Goal: Information Seeking & Learning: Learn about a topic

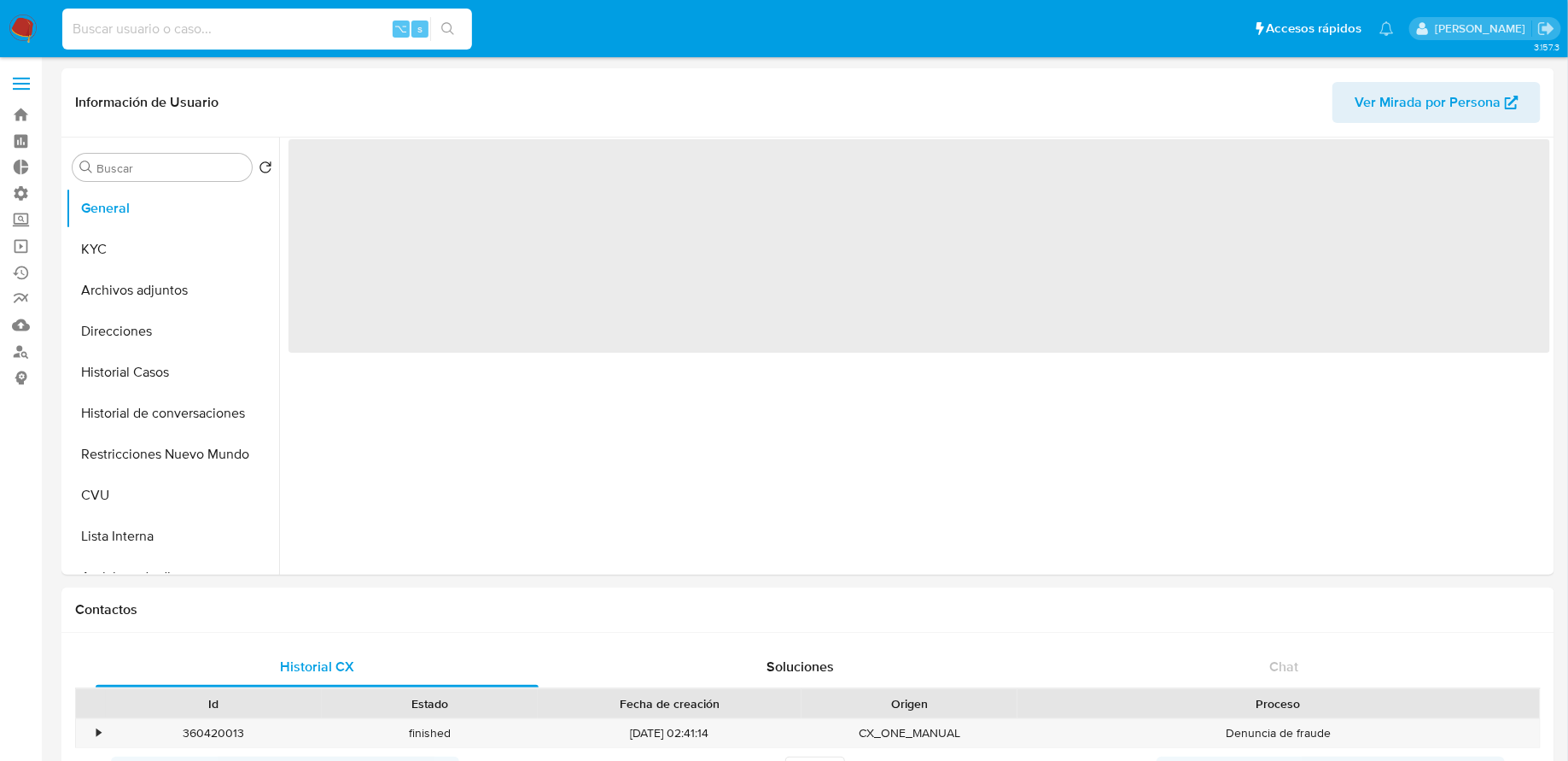
click at [219, 40] on div "⌥ s" at bounding box center [267, 29] width 409 height 41
paste input "[EMAIL_ADDRESS]"
type input "[EMAIL_ADDRESS]"
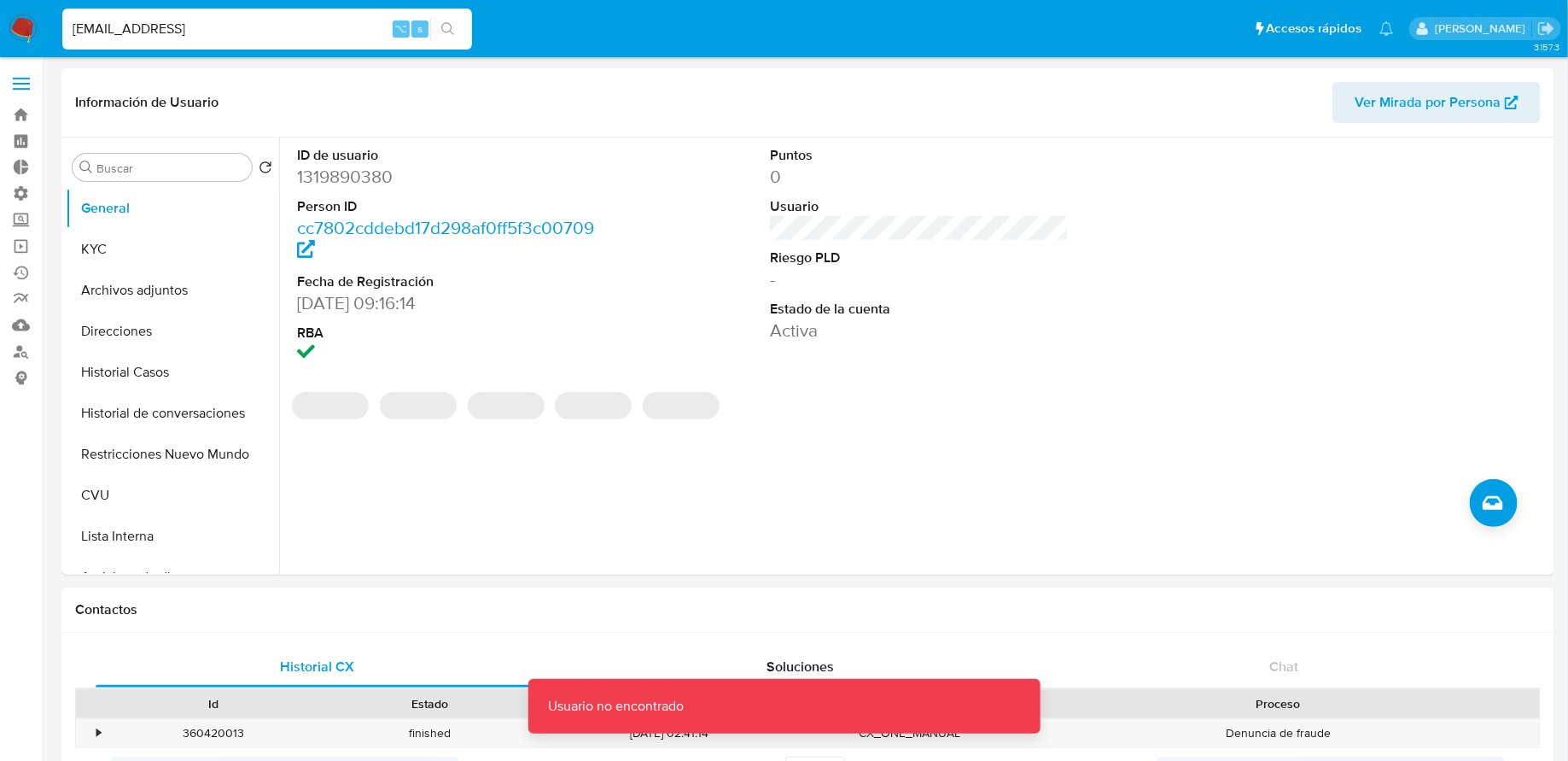
click at [27, 21] on img at bounding box center [23, 29] width 29 height 29
select select "10"
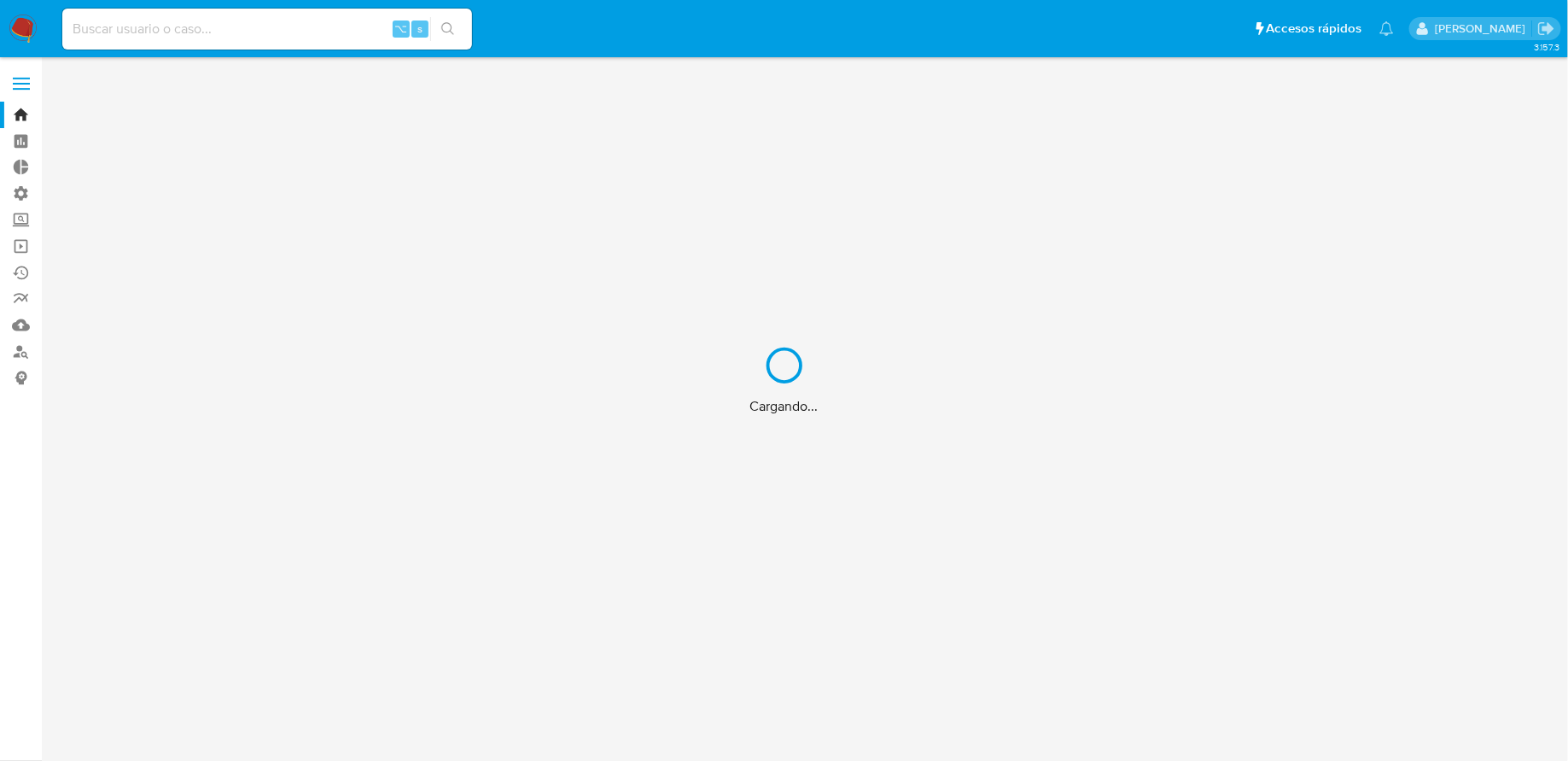
click at [200, 30] on div "Cargando..." at bounding box center [784, 380] width 1568 height 761
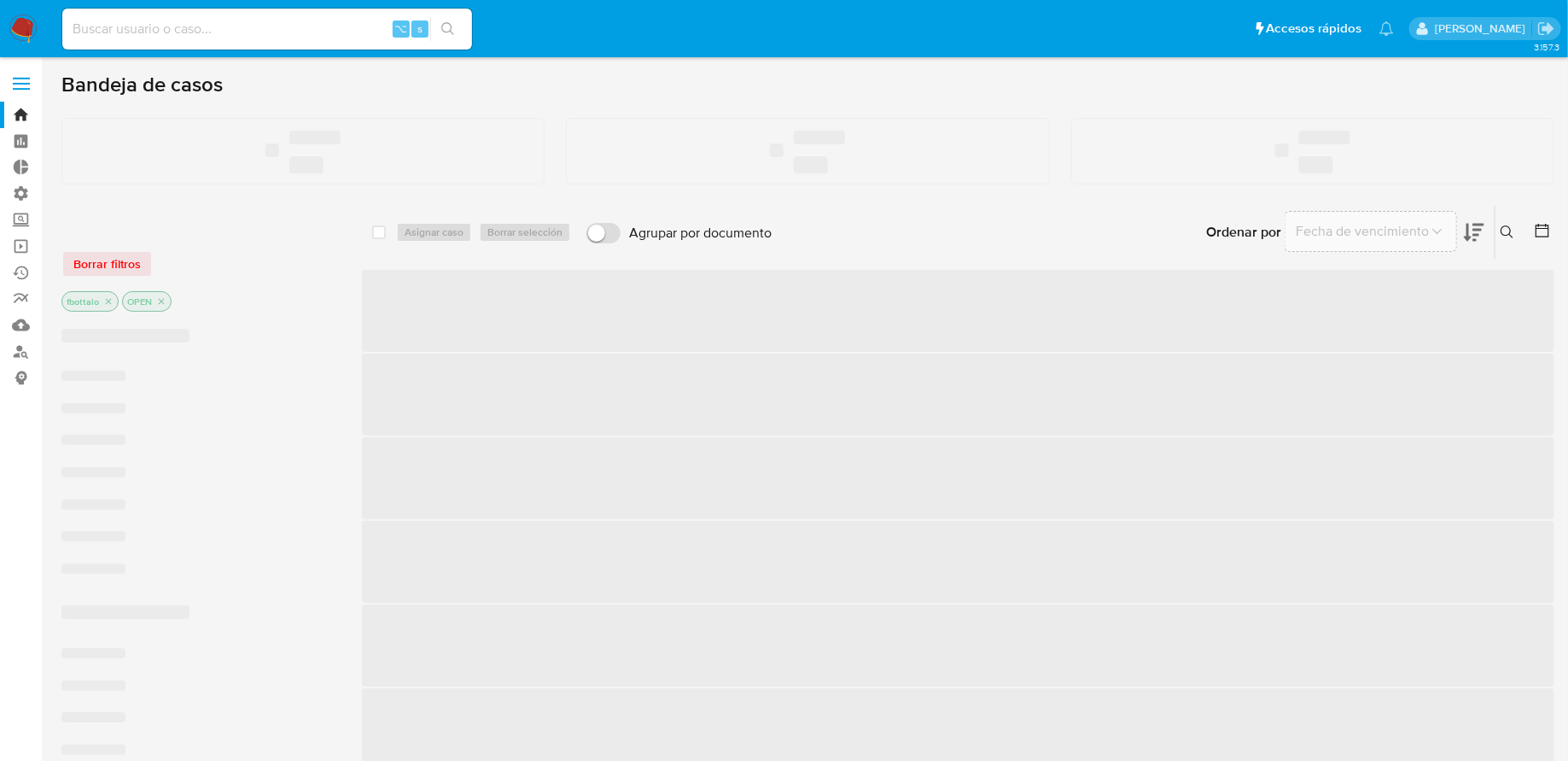
click at [174, 27] on input at bounding box center [267, 29] width 409 height 22
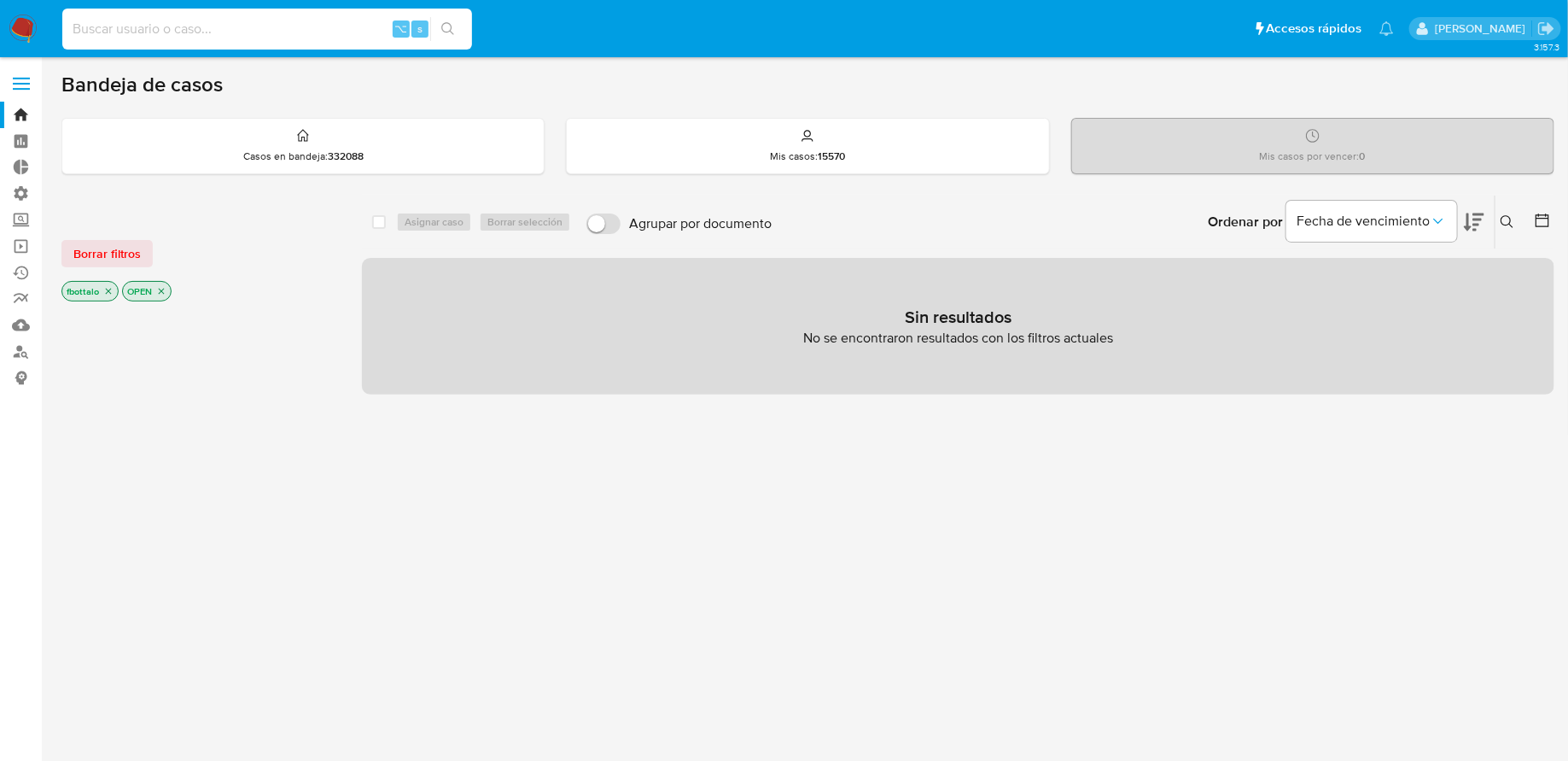
paste input "[EMAIL_ADDRESS]"
click at [289, 36] on input "[EMAIL_ADDRESS]" at bounding box center [267, 29] width 409 height 22
type input "piccardomarcos@gmail.com"
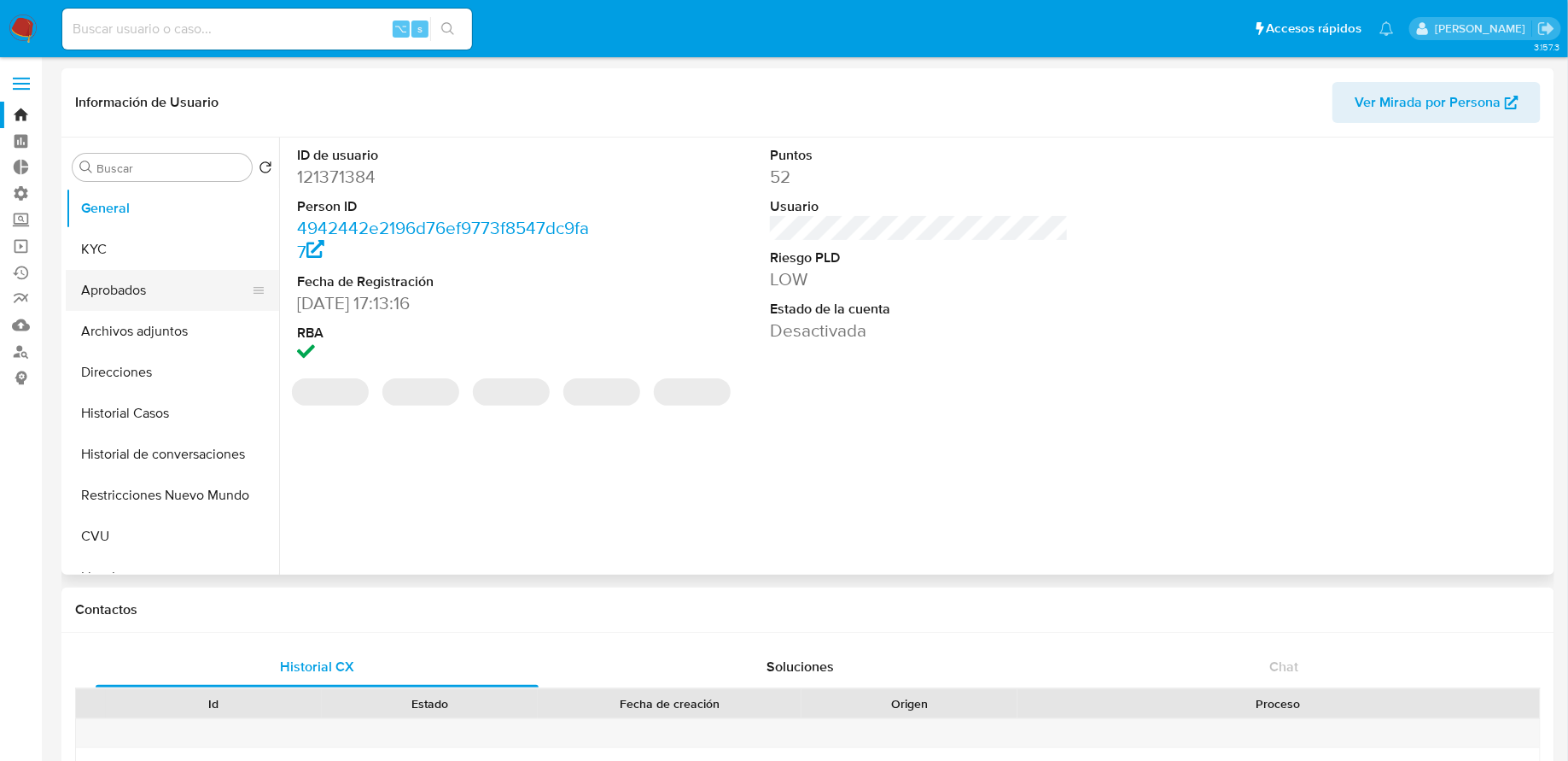
select select "10"
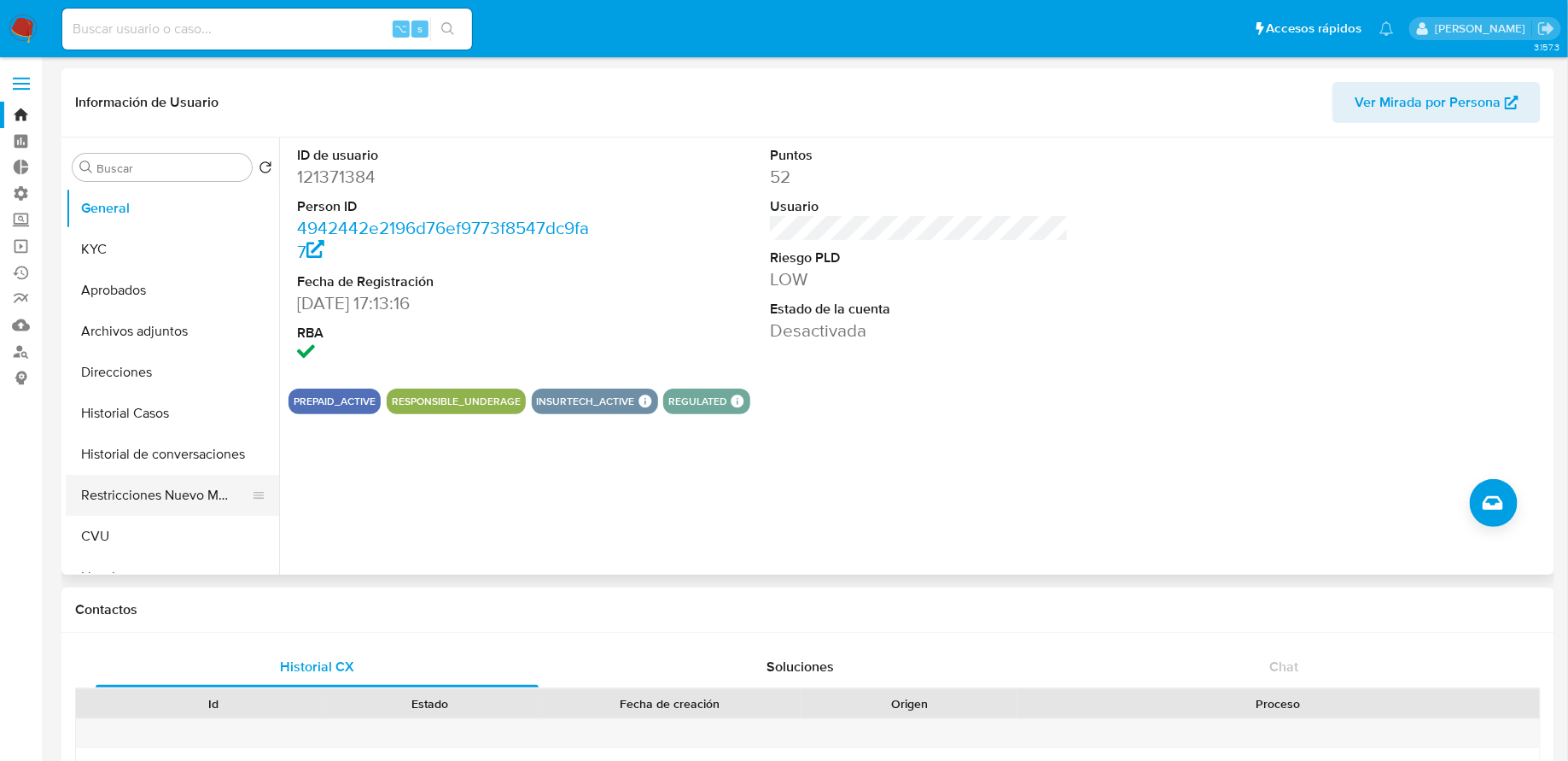
click at [134, 501] on button "Restricciones Nuevo Mundo" at bounding box center [165, 495] width 200 height 41
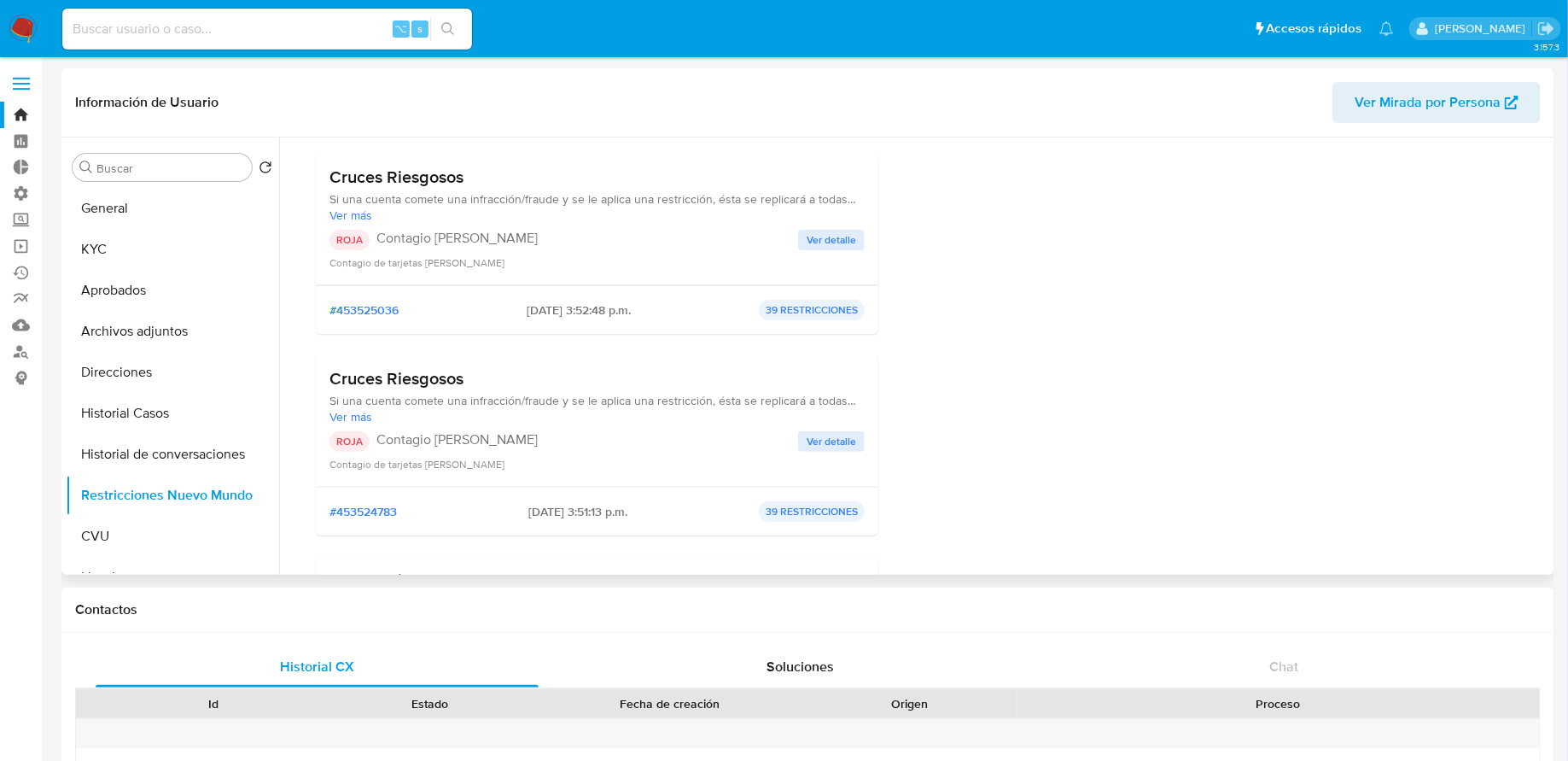
scroll to position [165, 0]
click at [819, 233] on span "Ver detalle" at bounding box center [831, 235] width 50 height 17
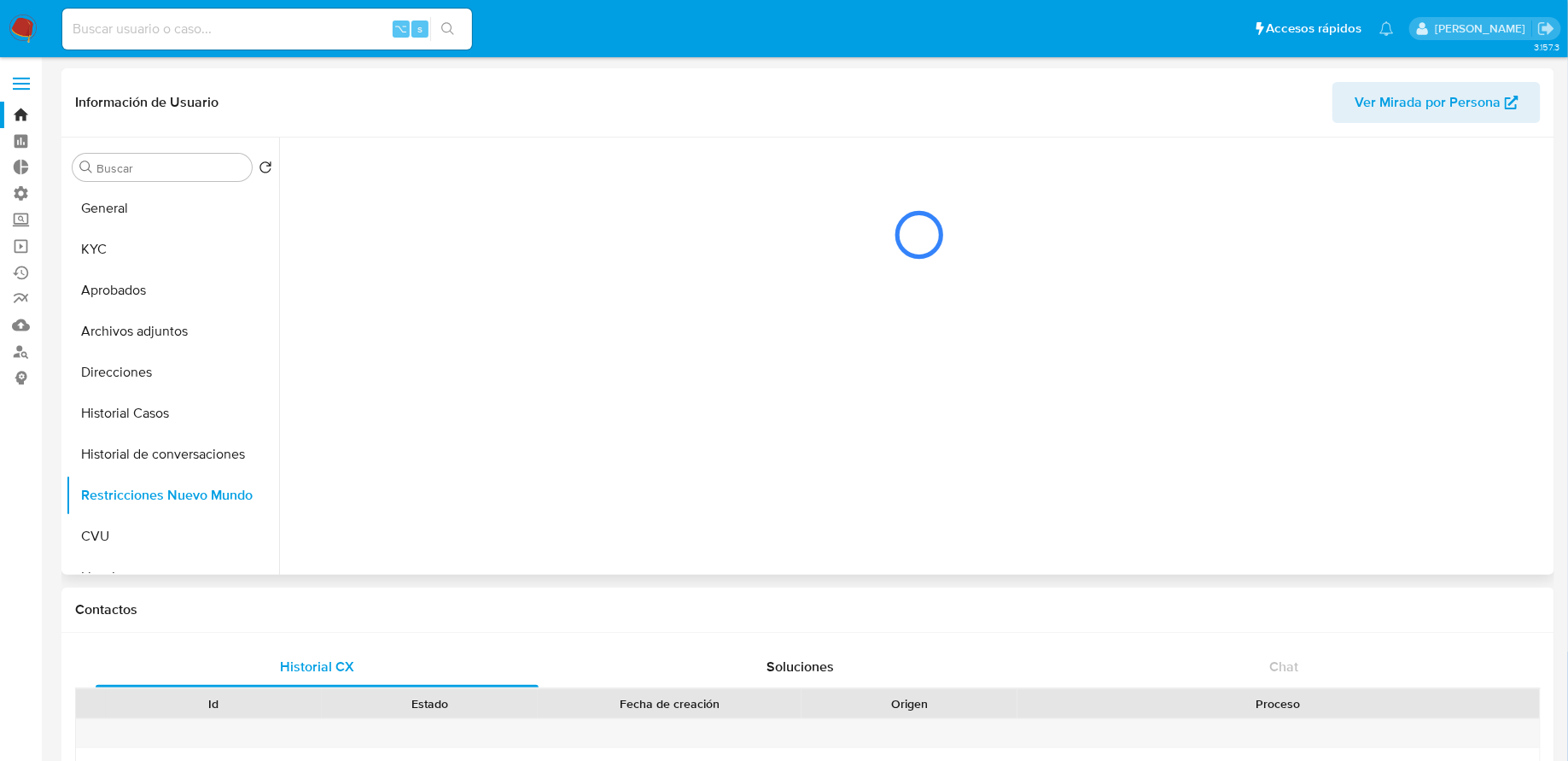
scroll to position [0, 0]
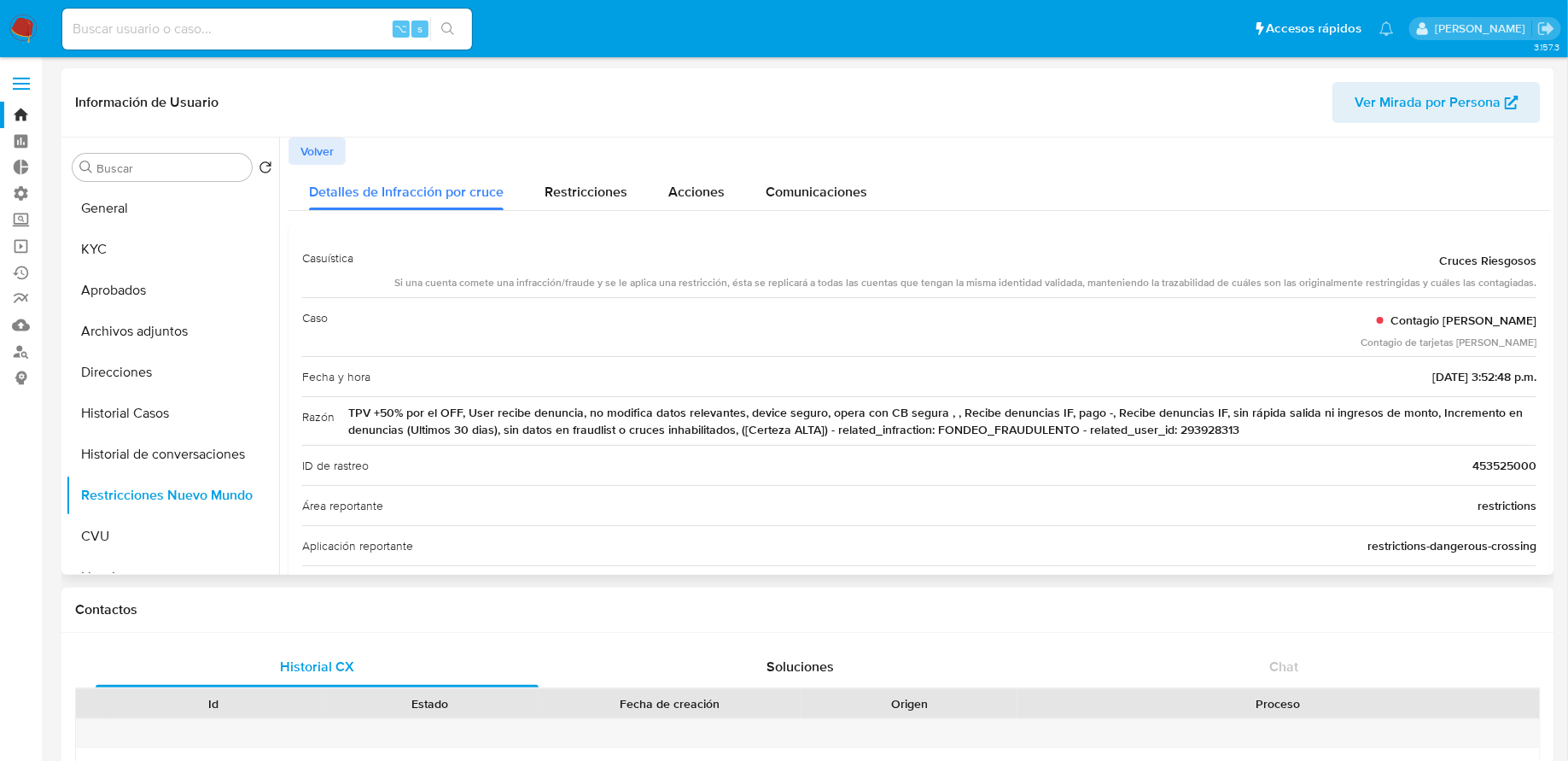
click at [1492, 471] on span "453525000" at bounding box center [1503, 465] width 64 height 17
click at [285, 45] on div "⌥ s" at bounding box center [267, 29] width 409 height 41
click at [275, 34] on input at bounding box center [267, 29] width 409 height 22
paste input "453525000"
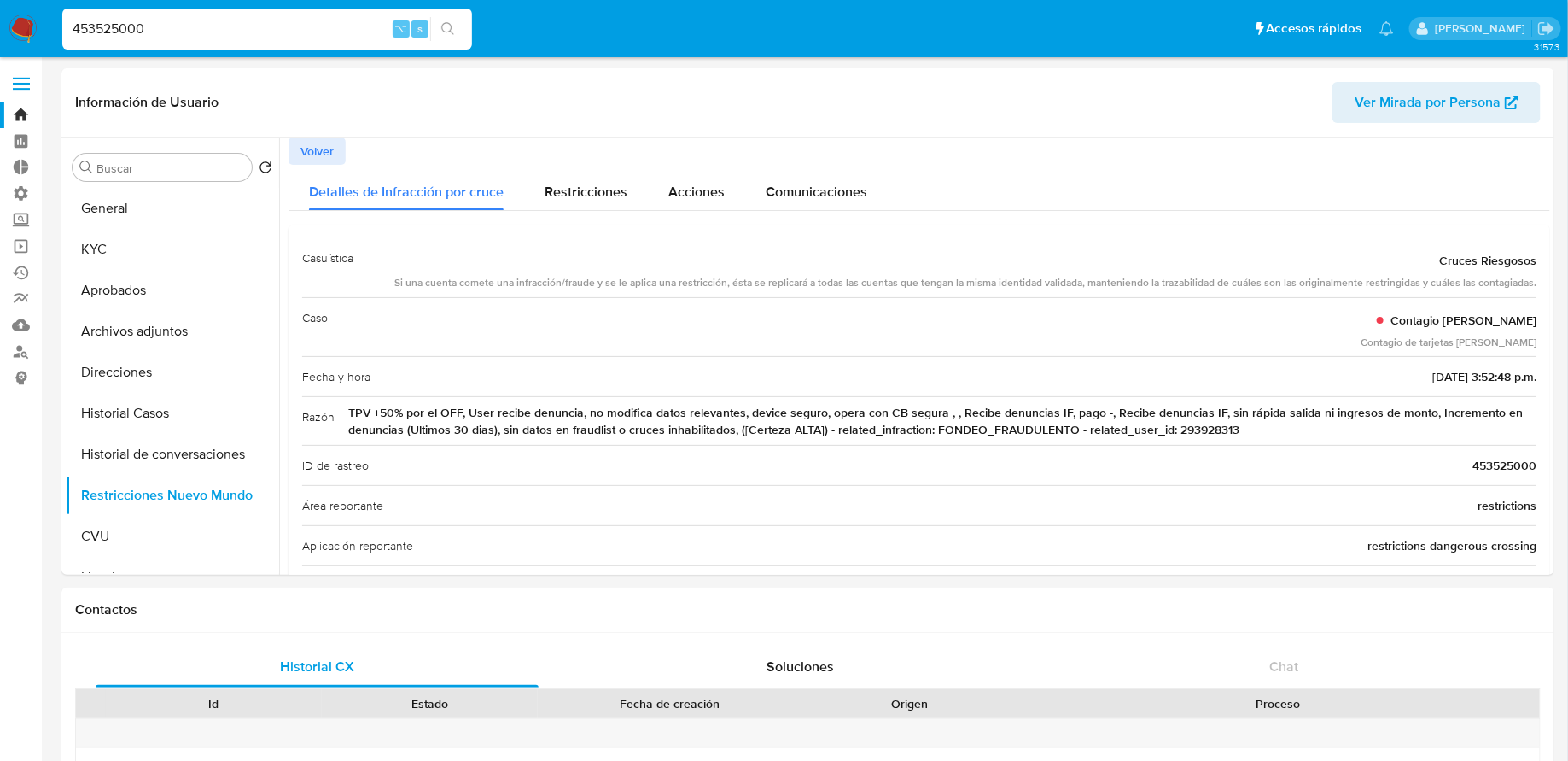
type input "453525000"
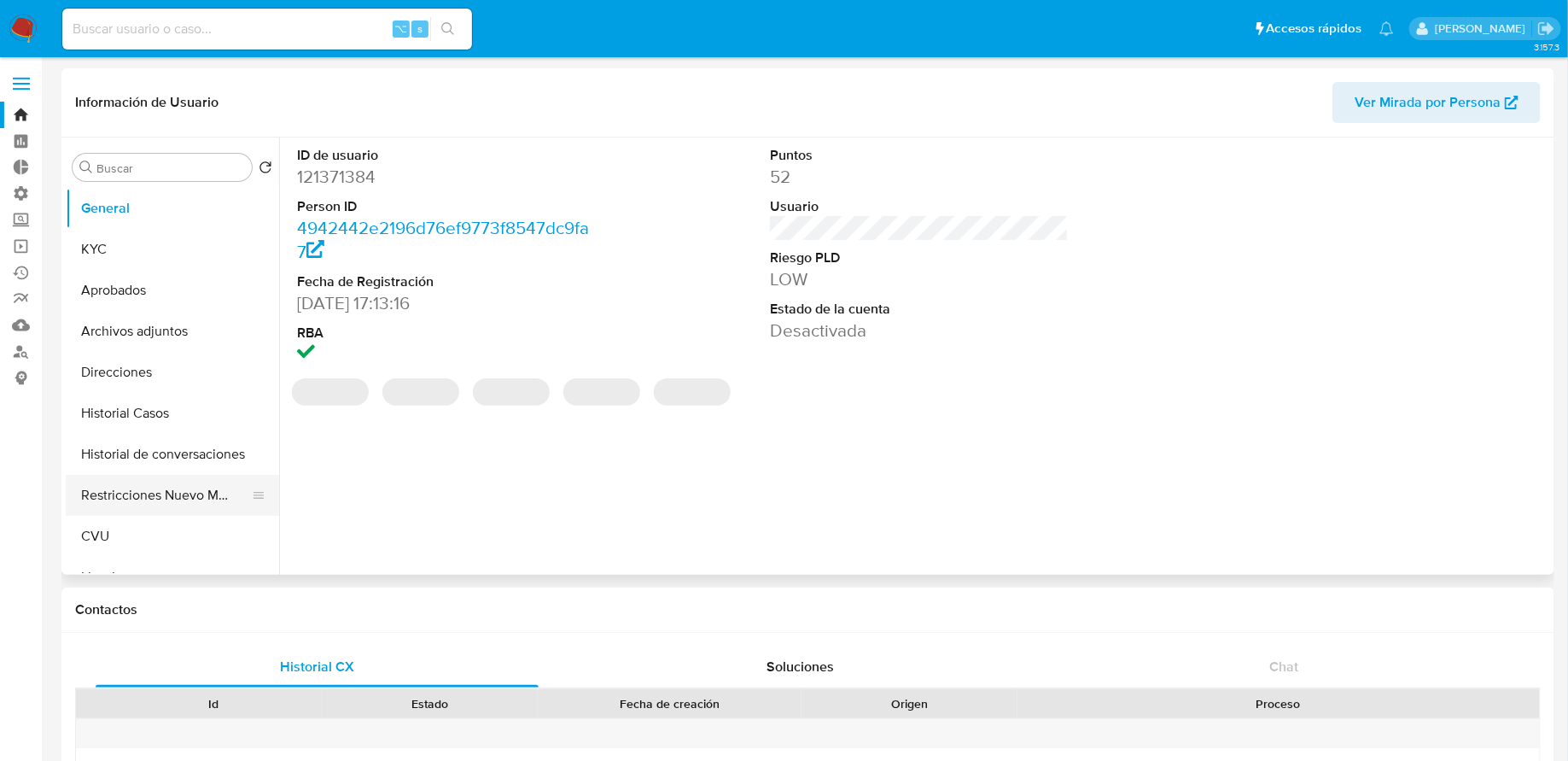
click at [126, 506] on button "Restricciones Nuevo Mundo" at bounding box center [165, 495] width 200 height 41
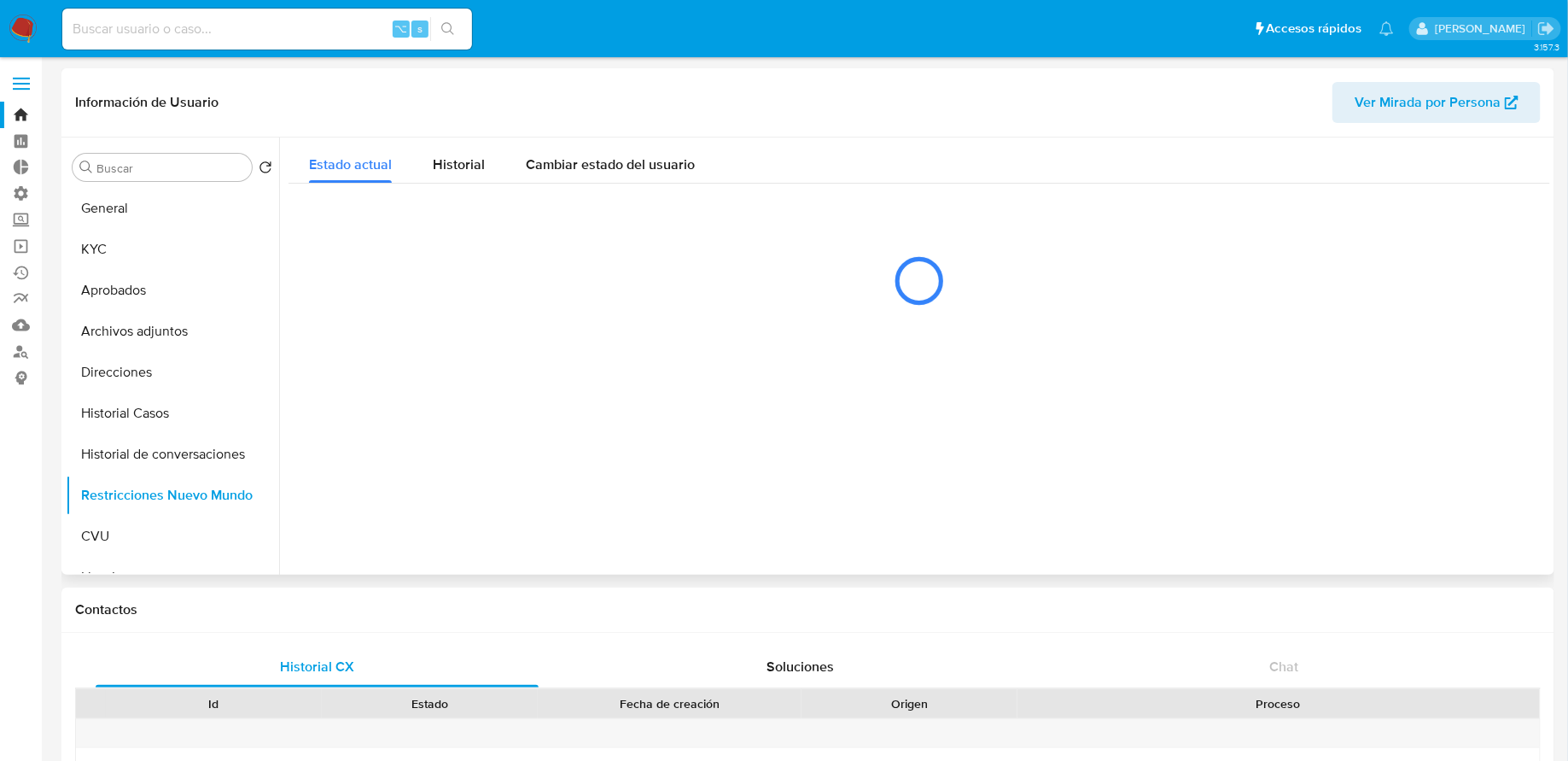
select select "10"
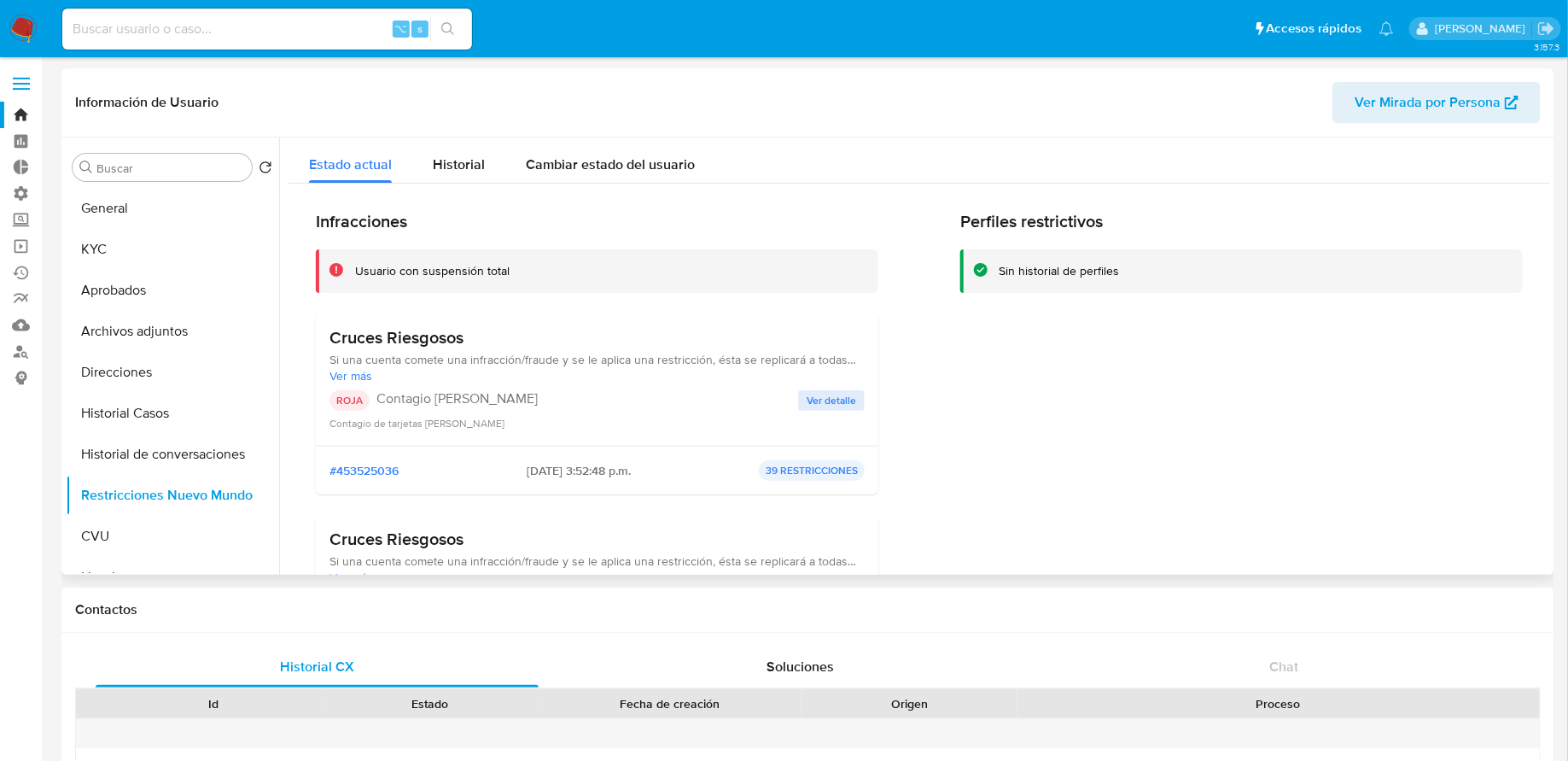
click at [838, 404] on span "Ver detalle" at bounding box center [831, 399] width 50 height 17
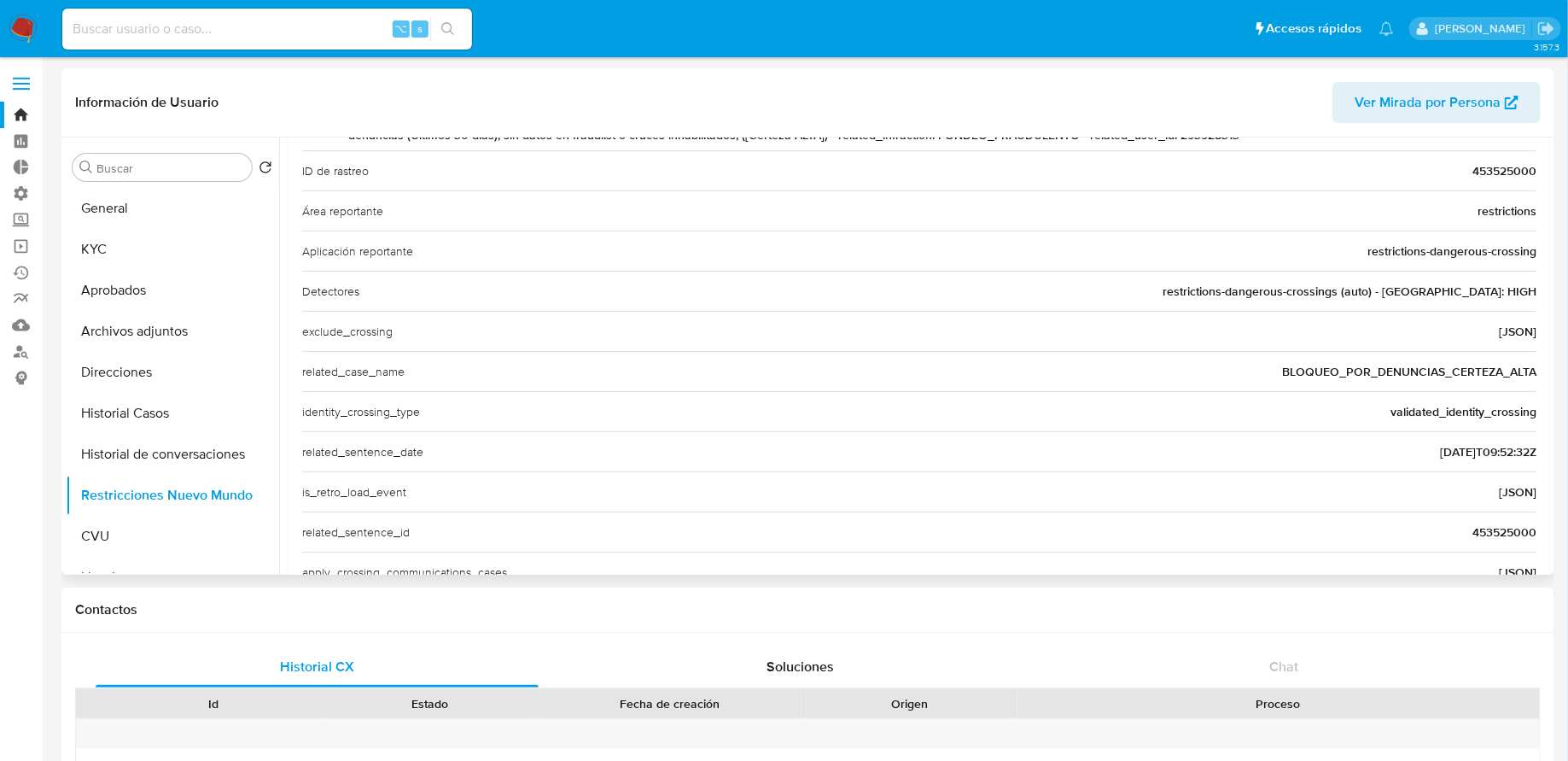
scroll to position [373, 0]
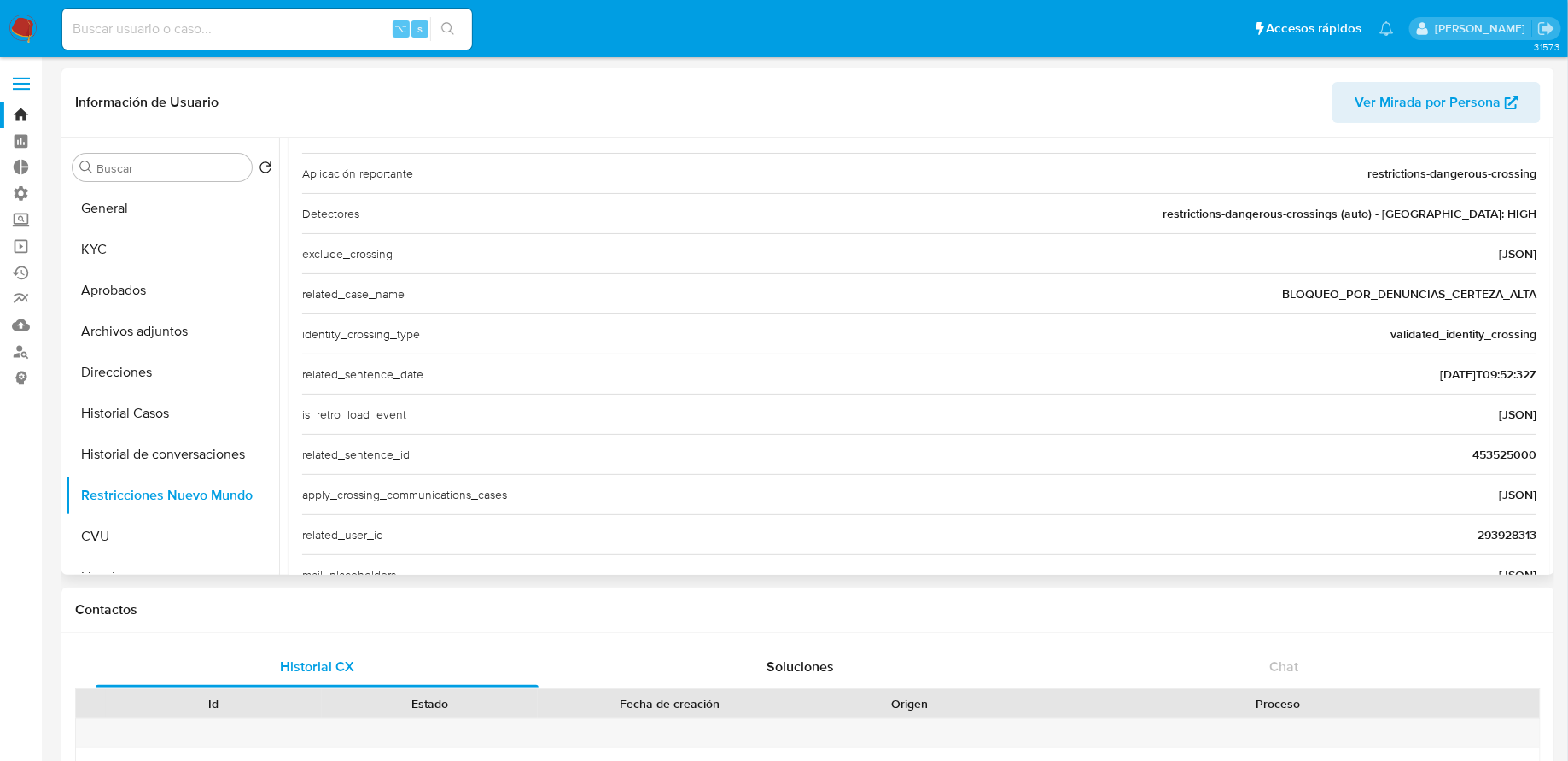
click at [1498, 452] on span "453525000" at bounding box center [1503, 454] width 64 height 17
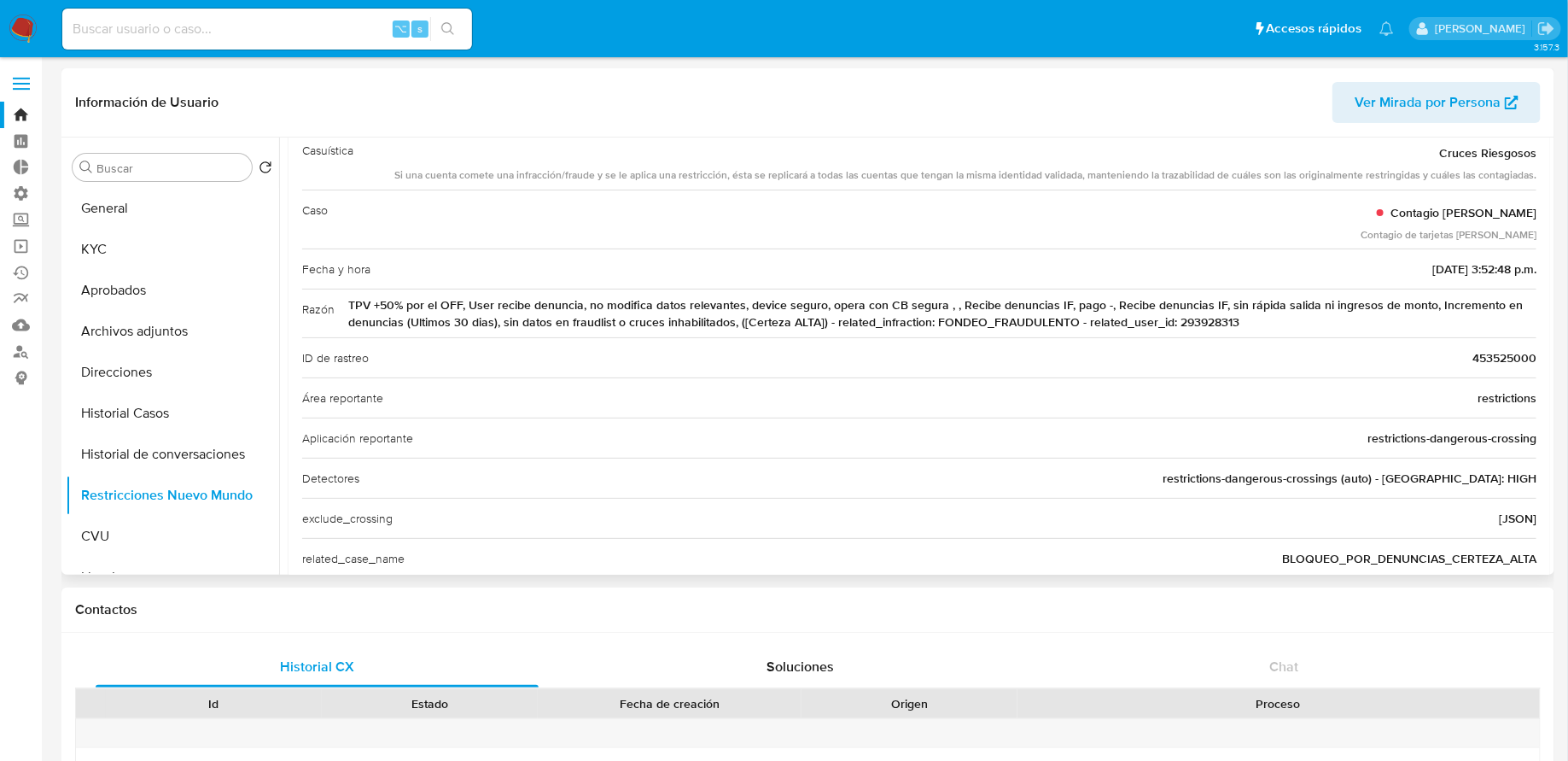
scroll to position [466, 0]
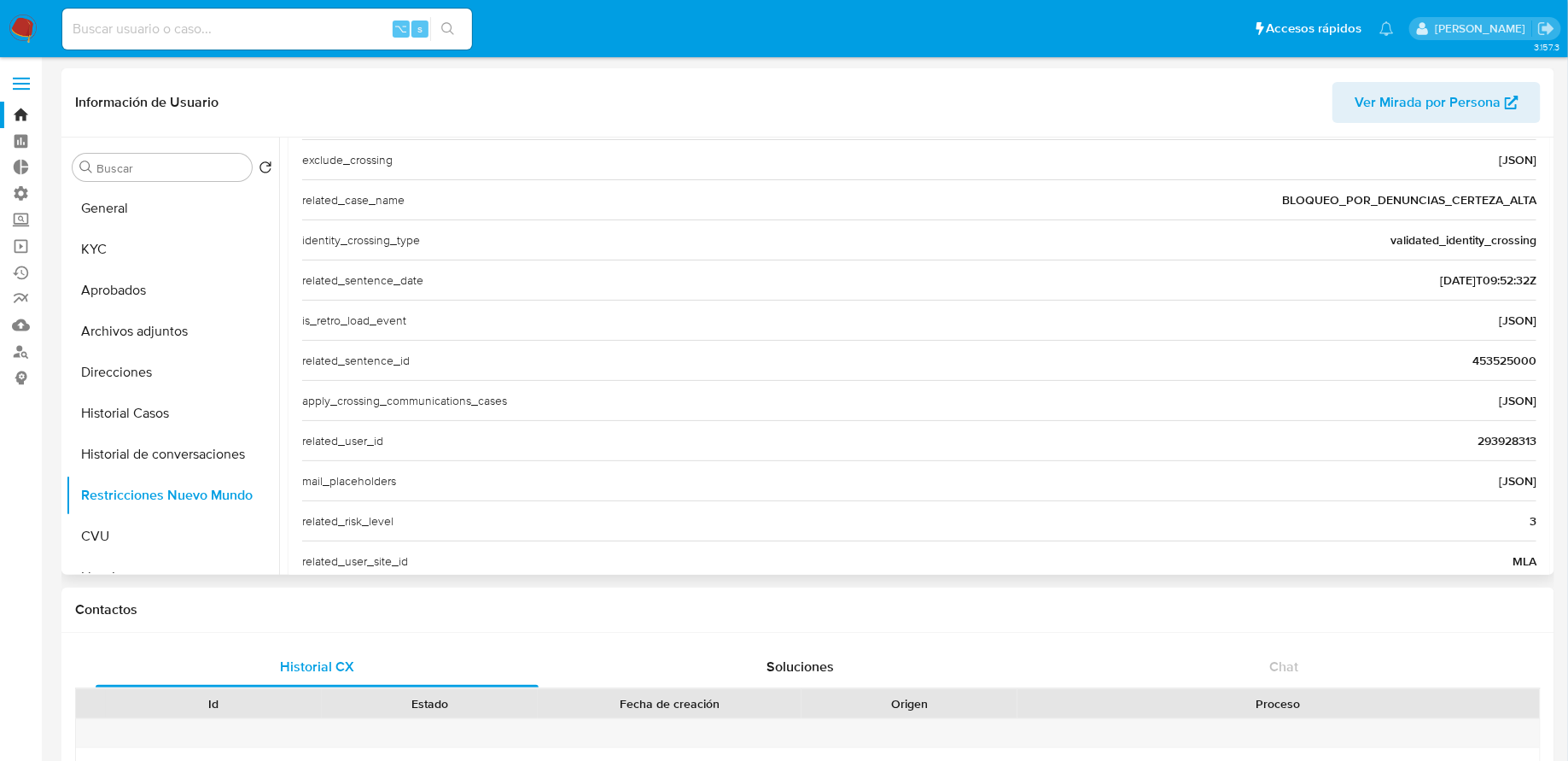
click at [1496, 434] on span "293928313" at bounding box center [1506, 440] width 59 height 17
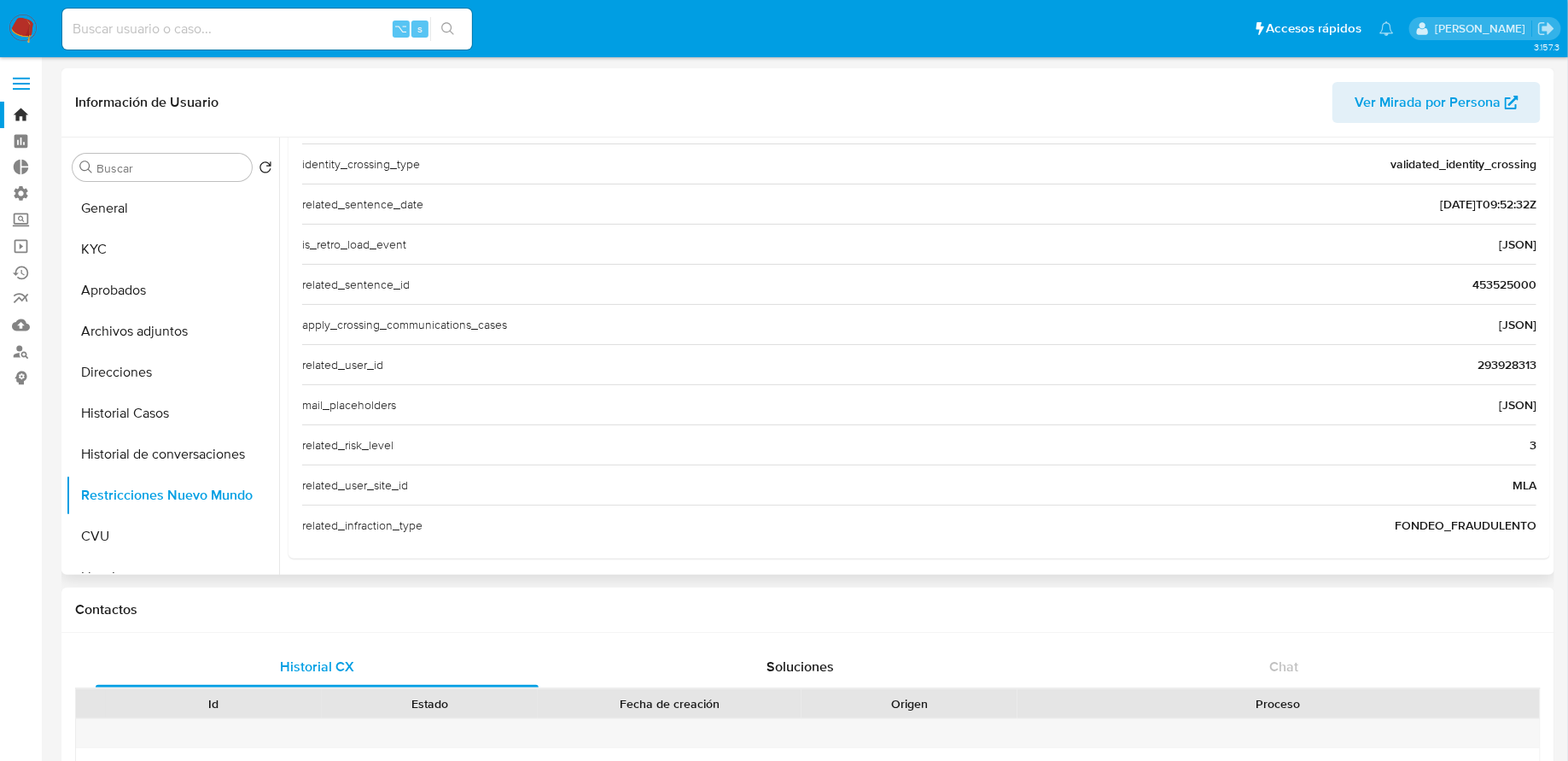
scroll to position [73, 0]
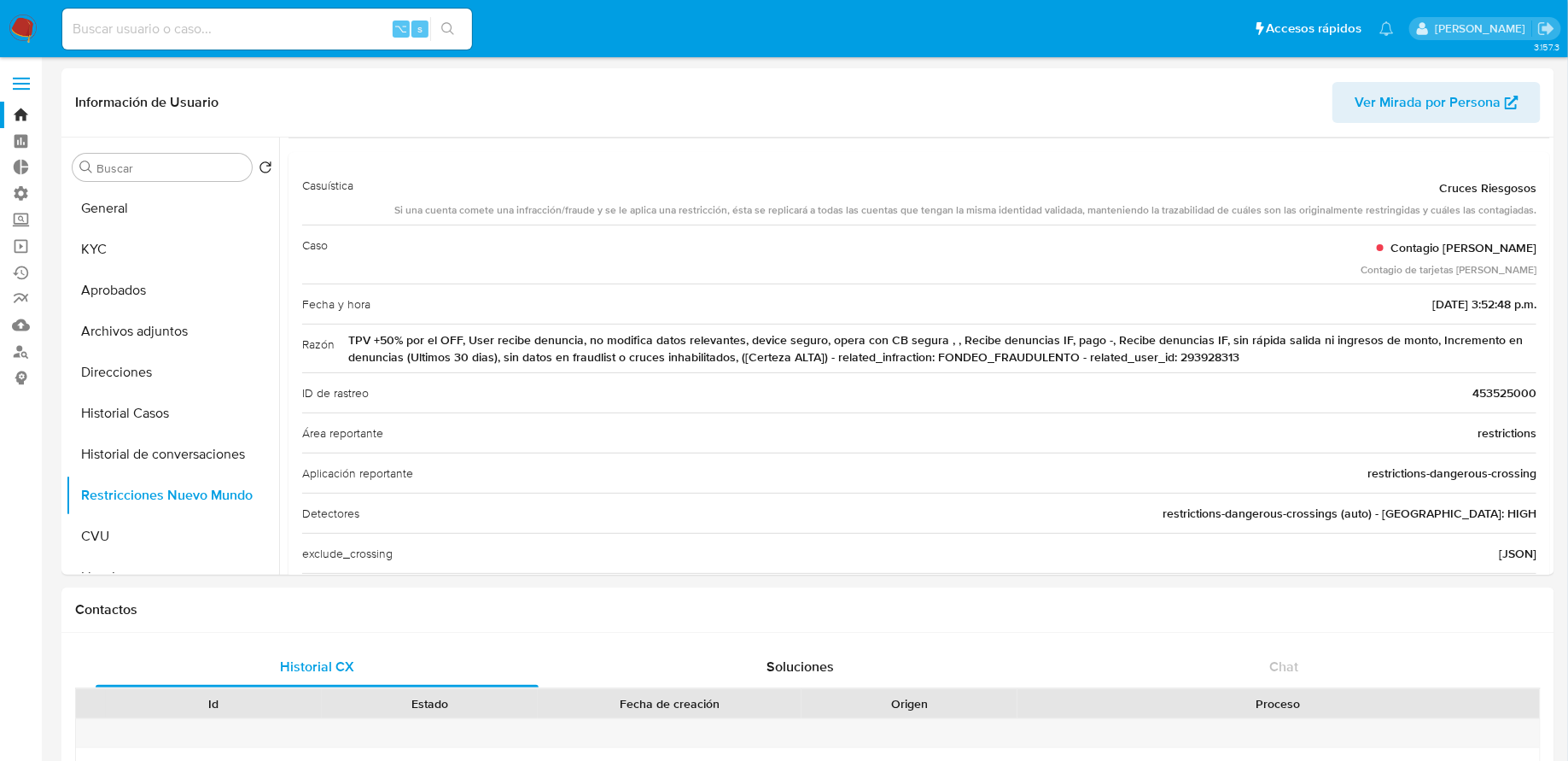
click at [307, 21] on input at bounding box center [267, 29] width 409 height 22
paste input "293928313"
type input "293928313"
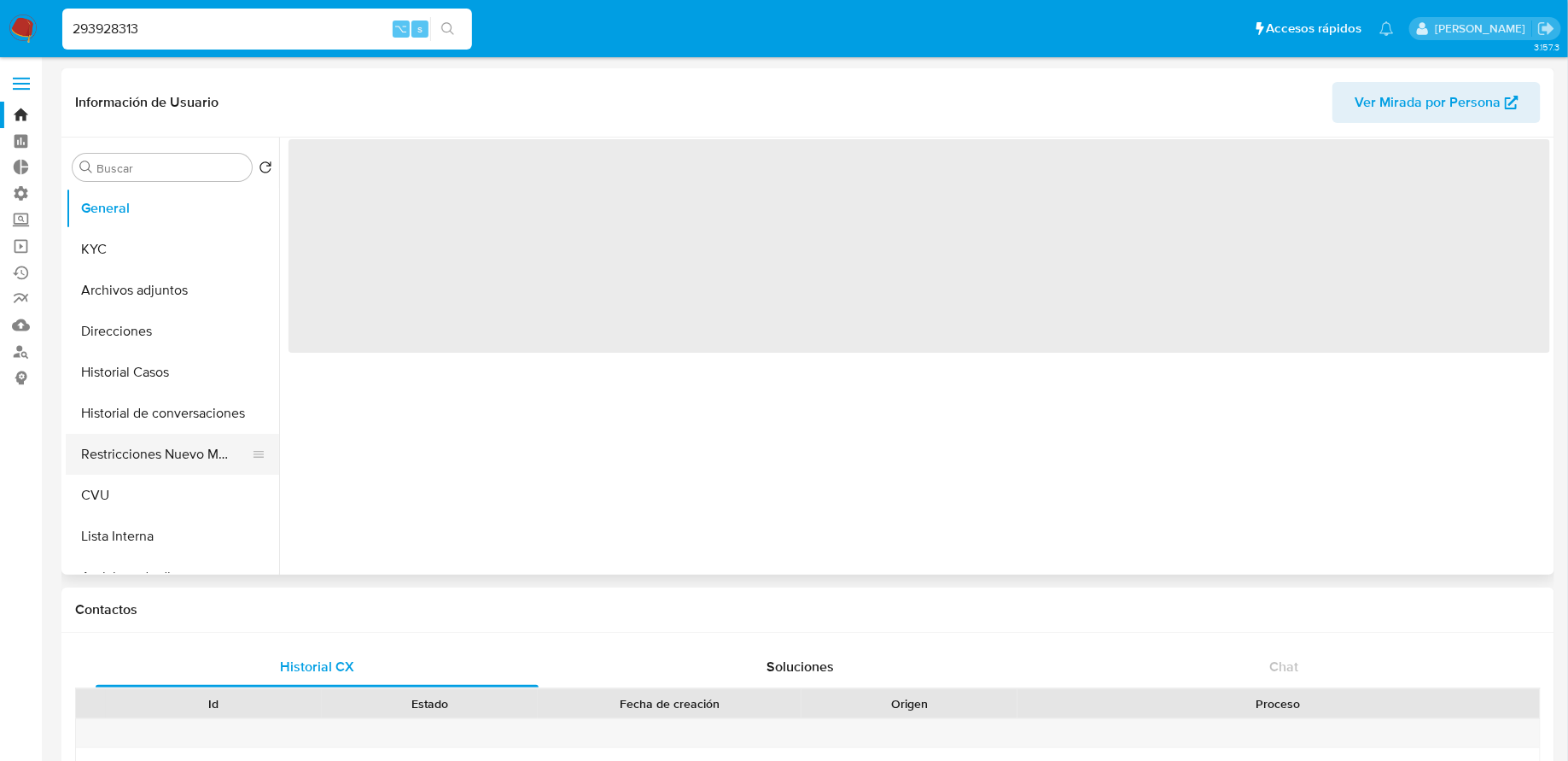
click at [149, 438] on button "Restricciones Nuevo Mundo" at bounding box center [165, 454] width 200 height 41
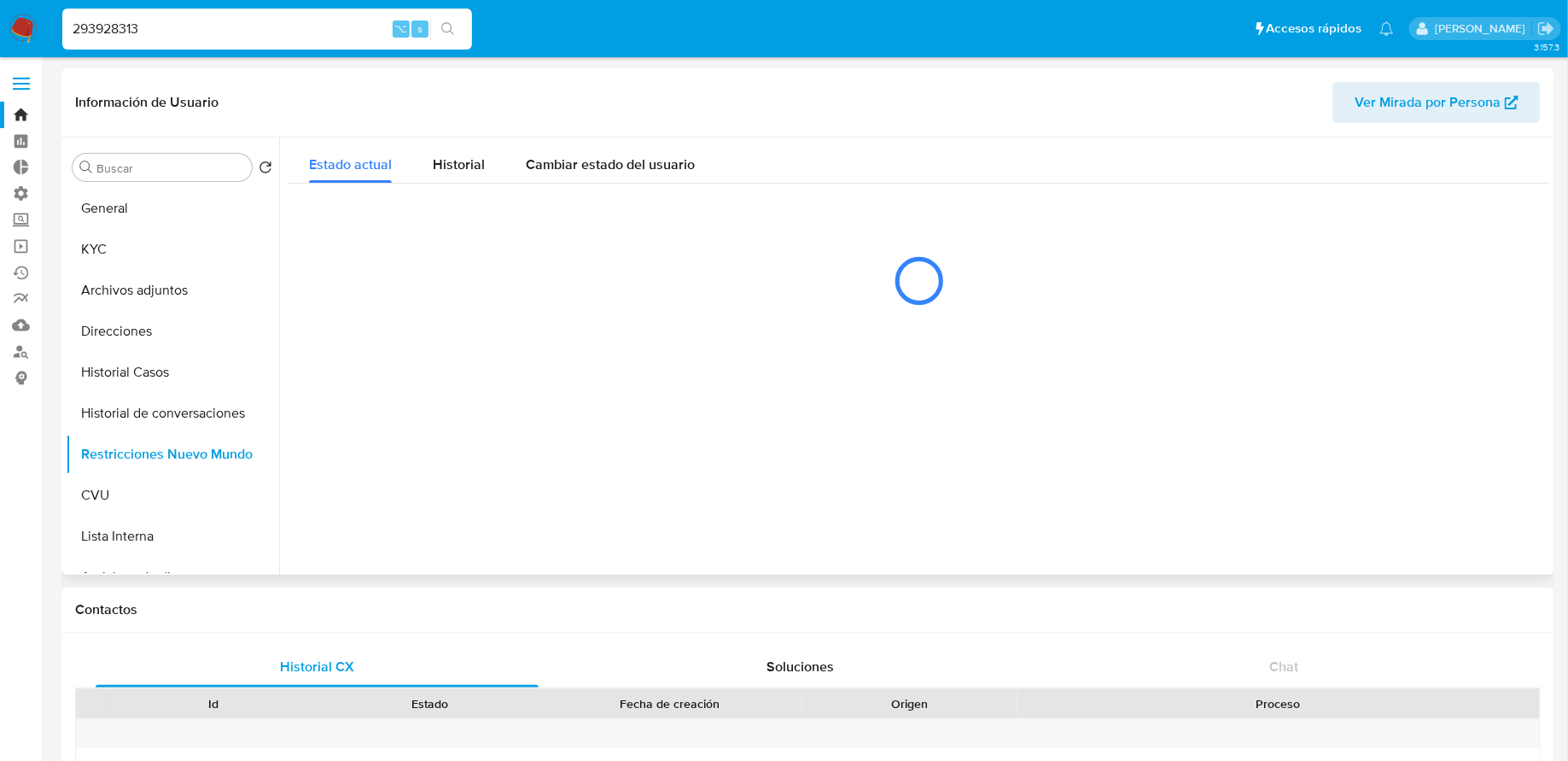
select select "10"
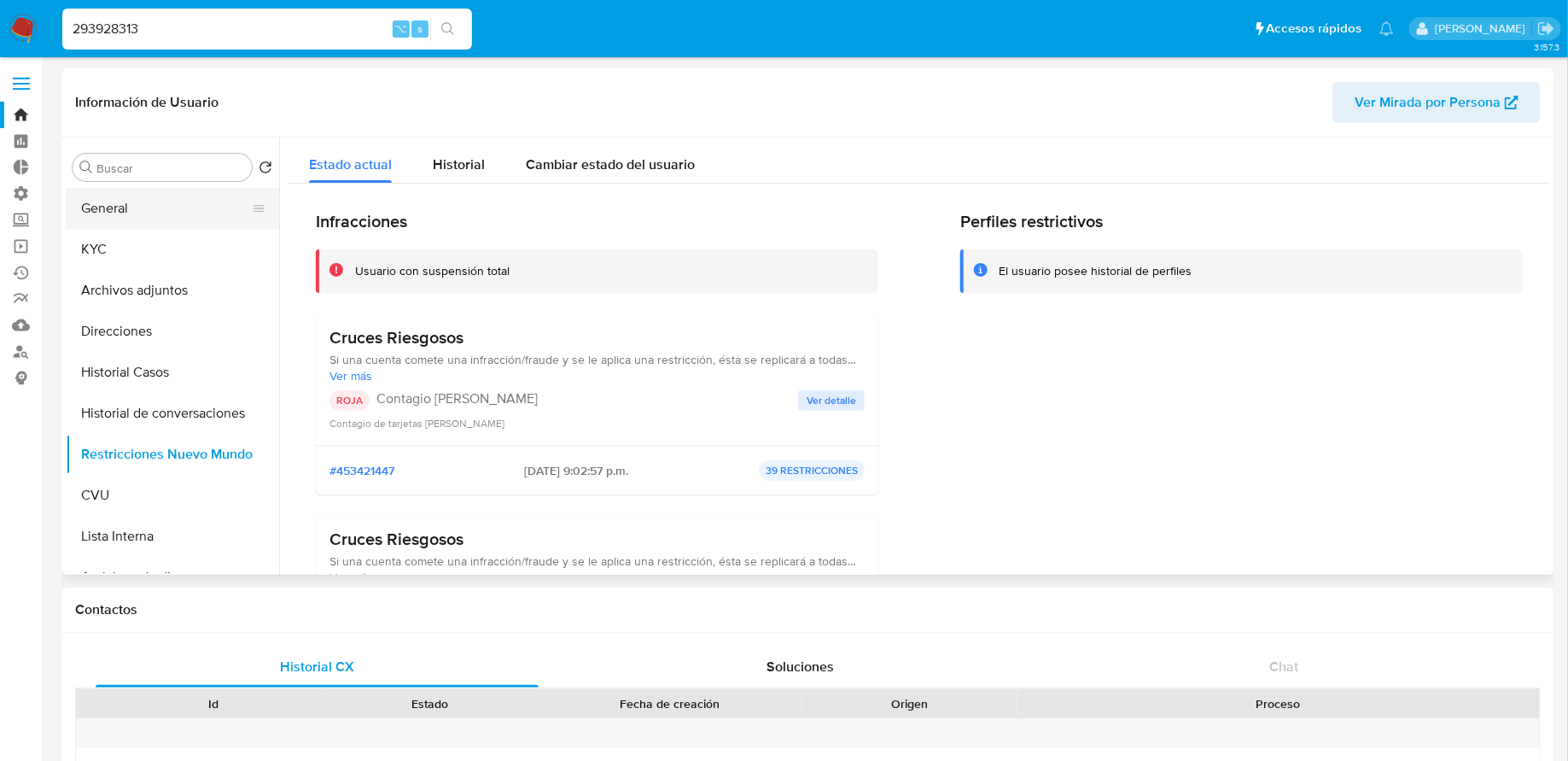
click at [111, 224] on button "General" at bounding box center [165, 208] width 200 height 41
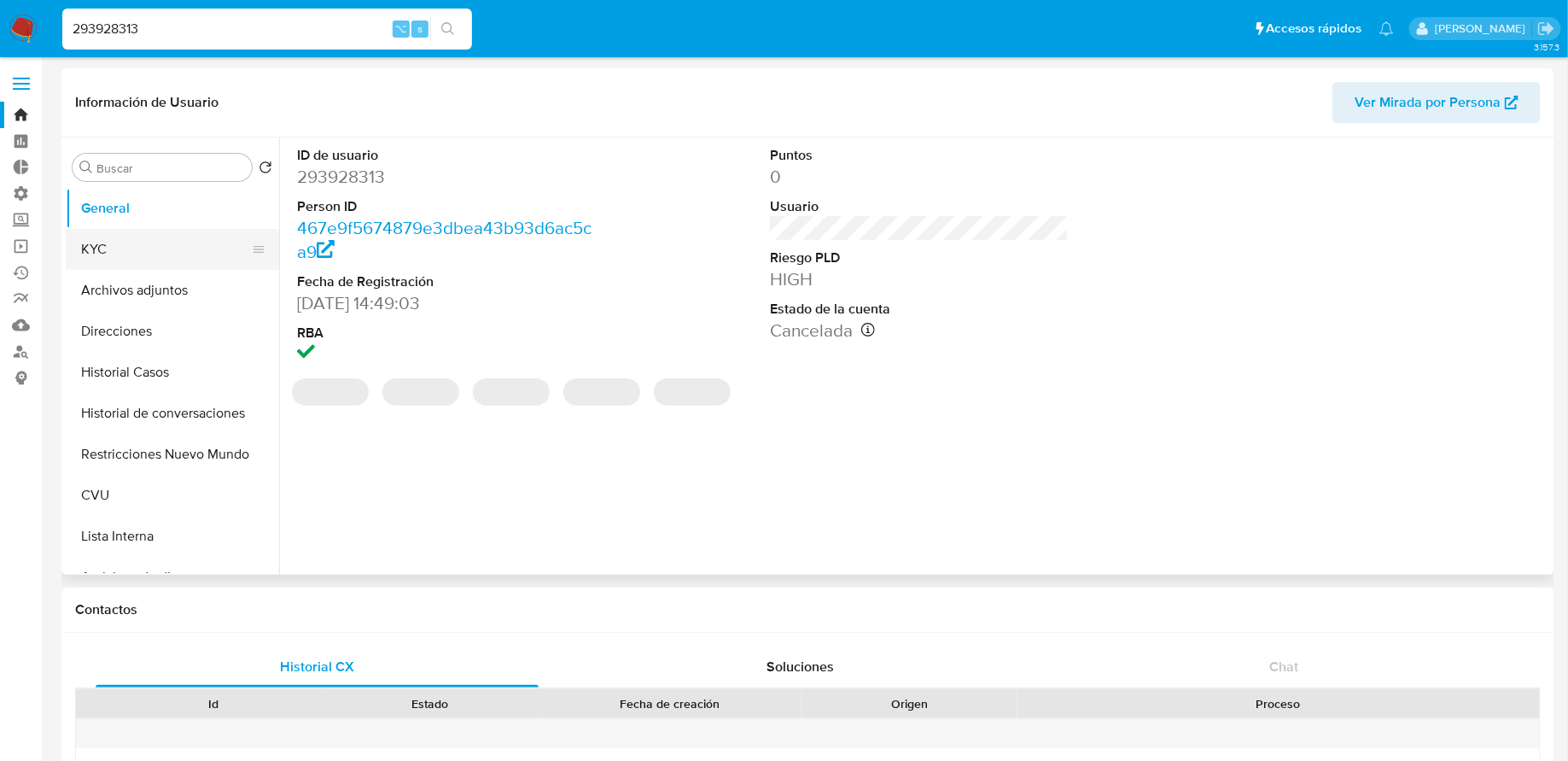
click at [146, 259] on button "KYC" at bounding box center [165, 248] width 200 height 41
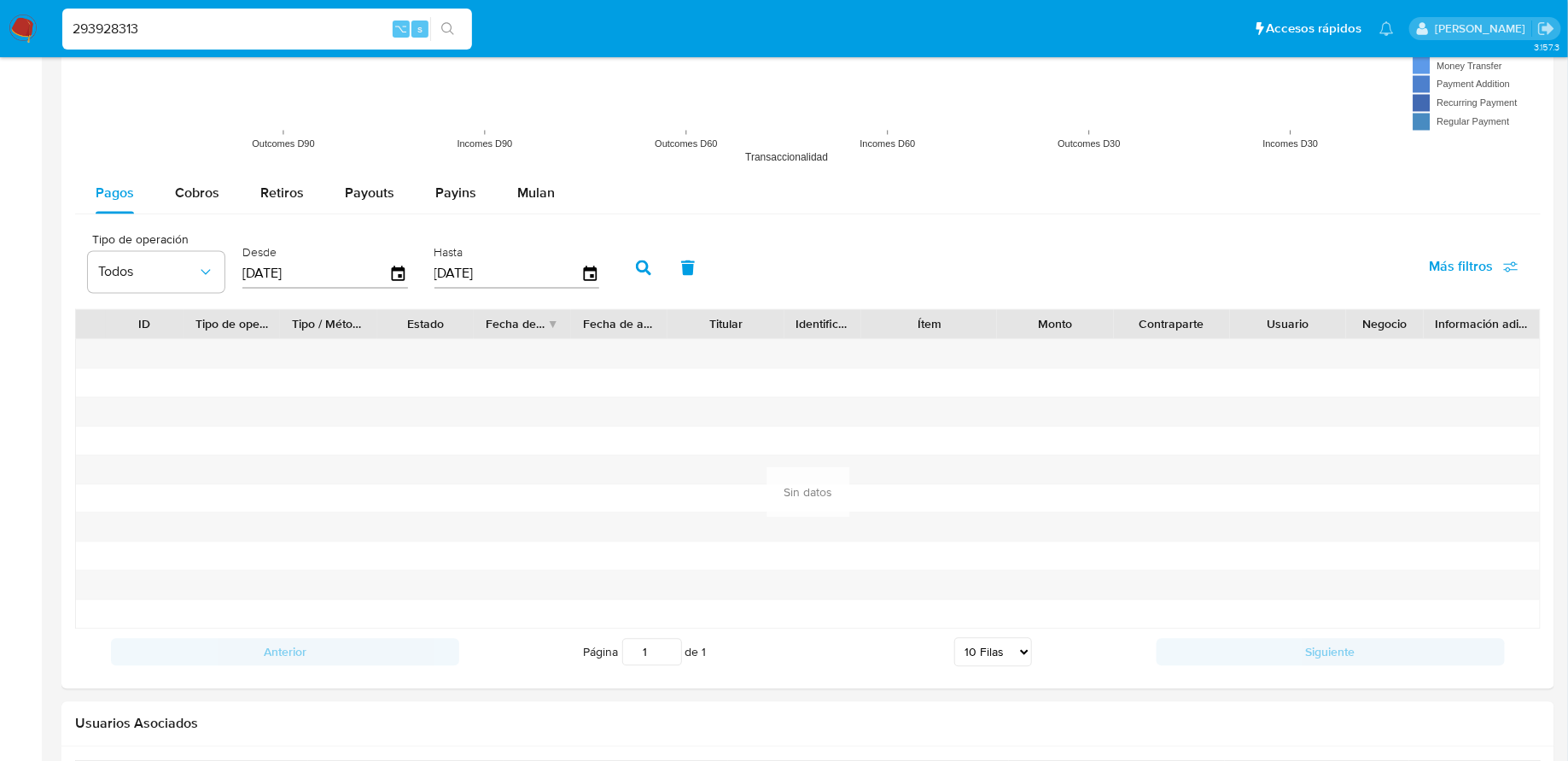
scroll to position [2170, 0]
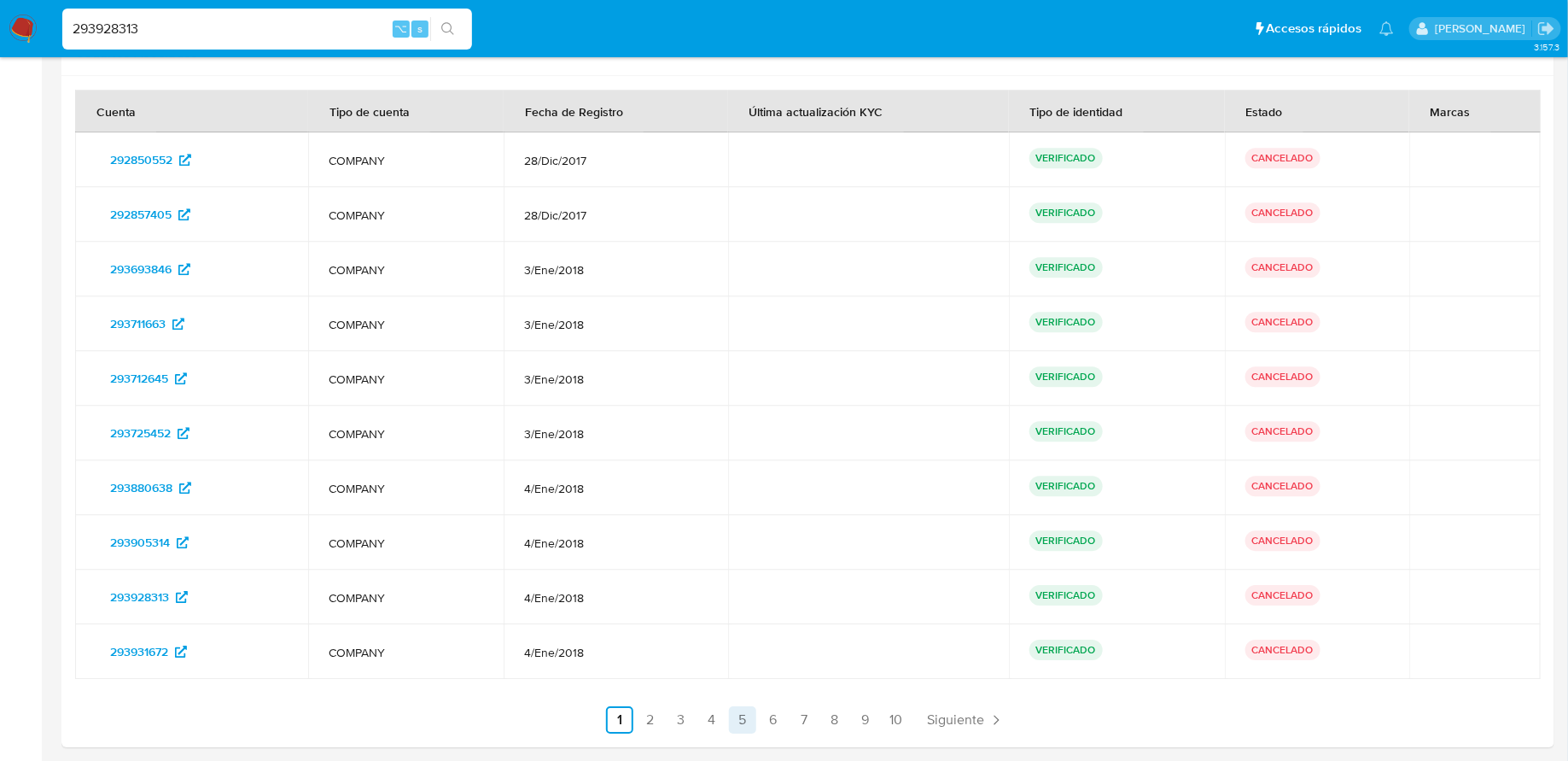
click at [738, 710] on link "5" at bounding box center [742, 719] width 27 height 27
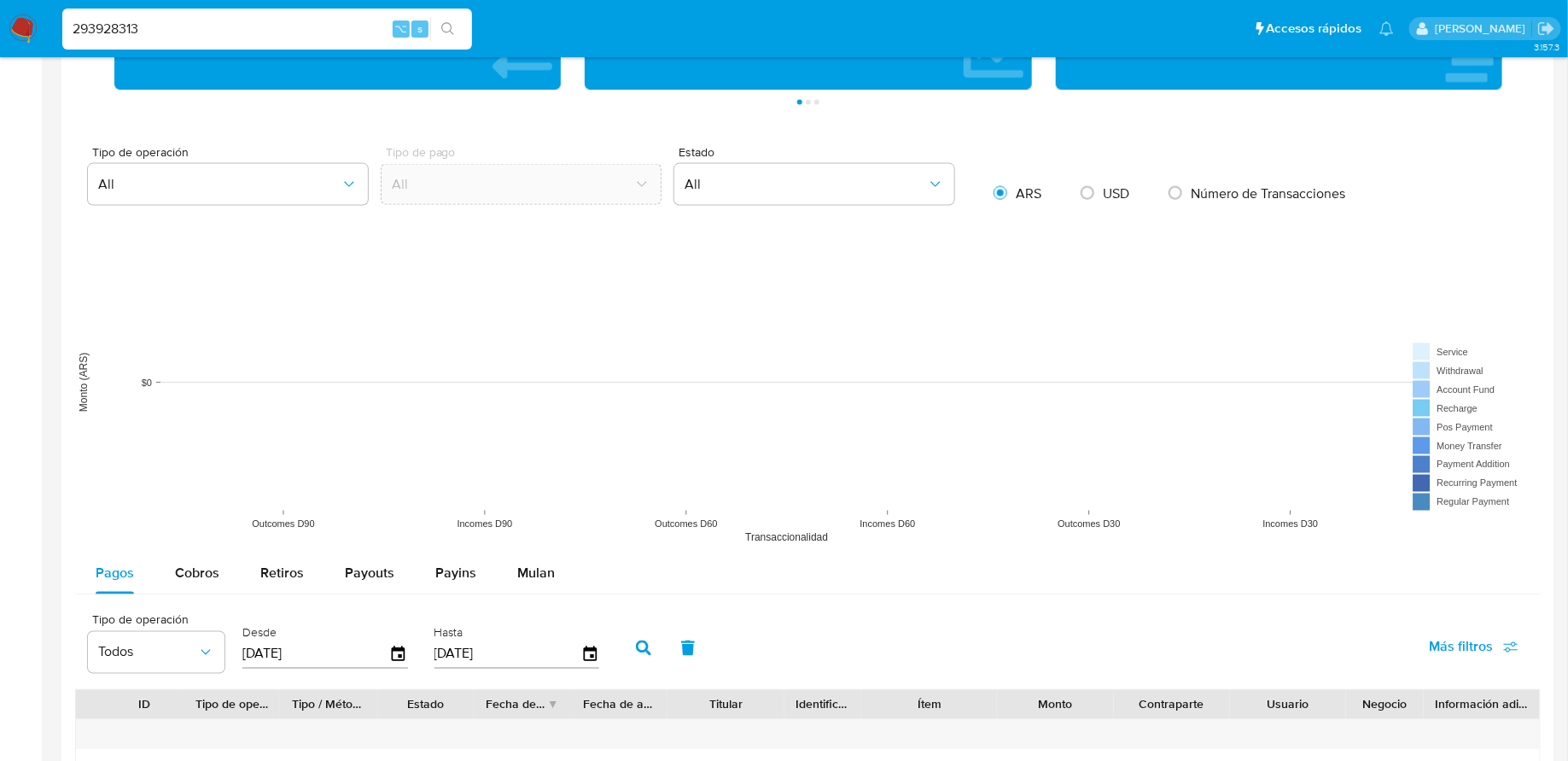
scroll to position [0, 0]
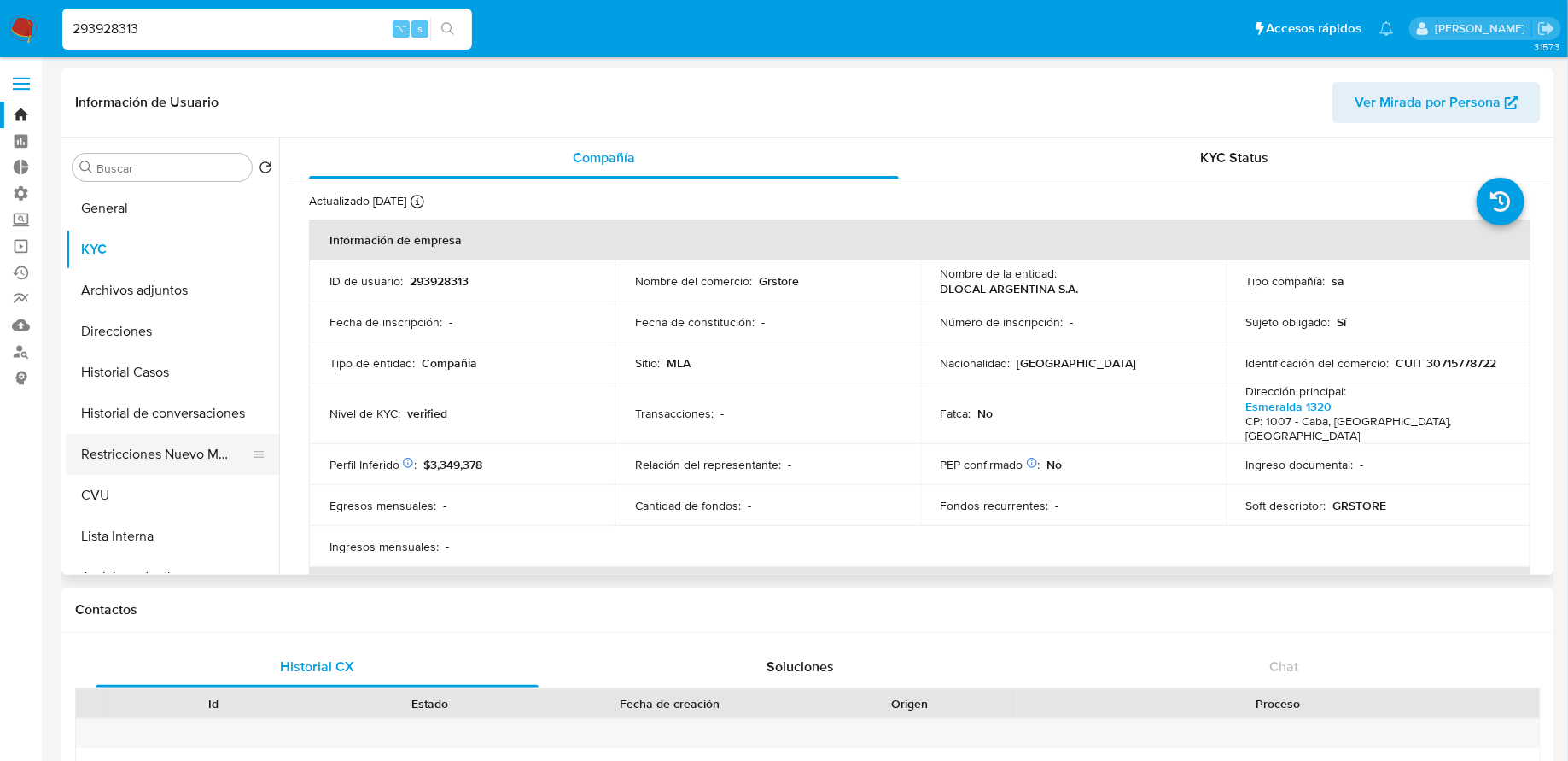
click at [101, 466] on button "Restricciones Nuevo Mundo" at bounding box center [165, 454] width 200 height 41
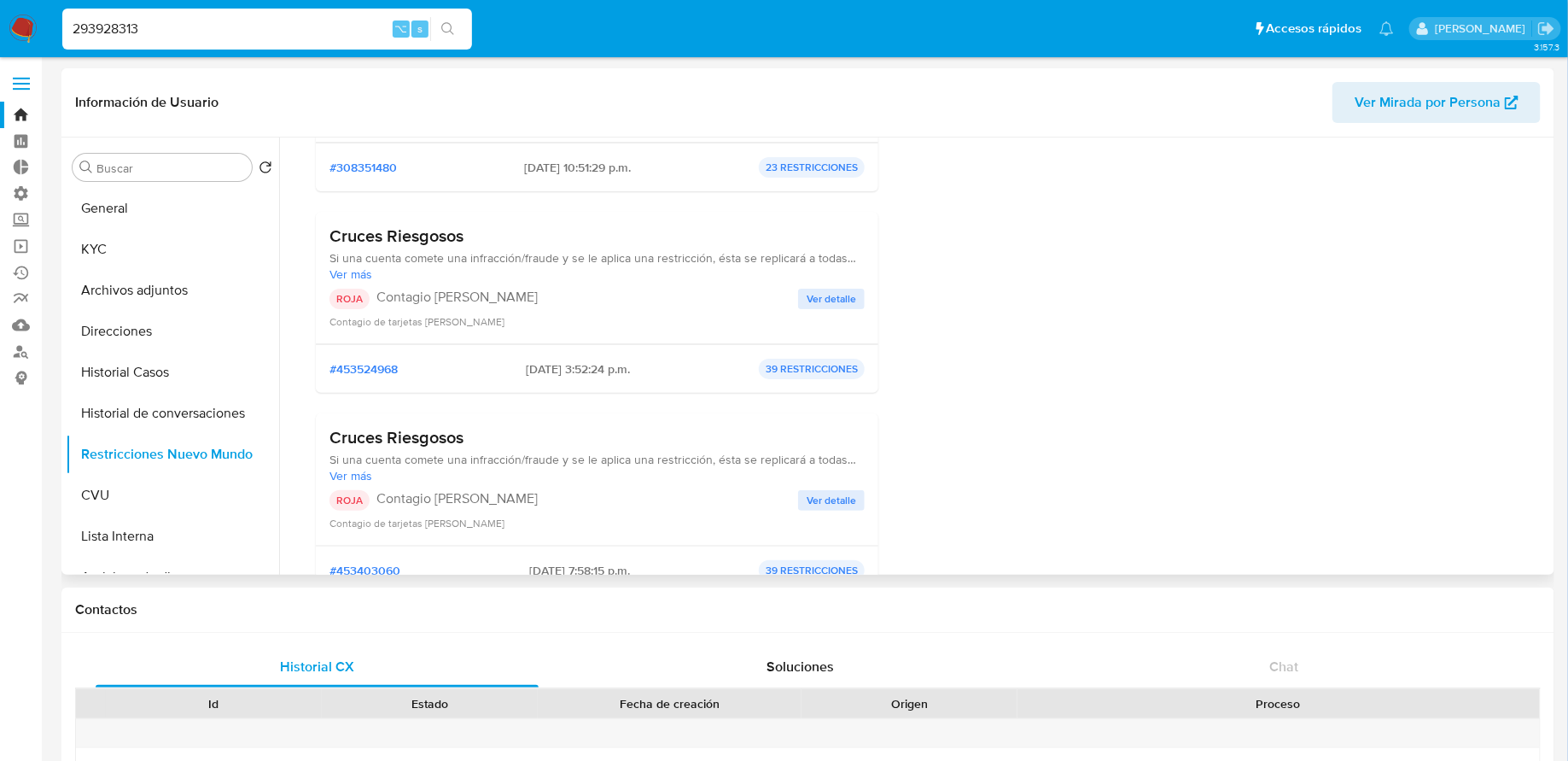
scroll to position [4807, 0]
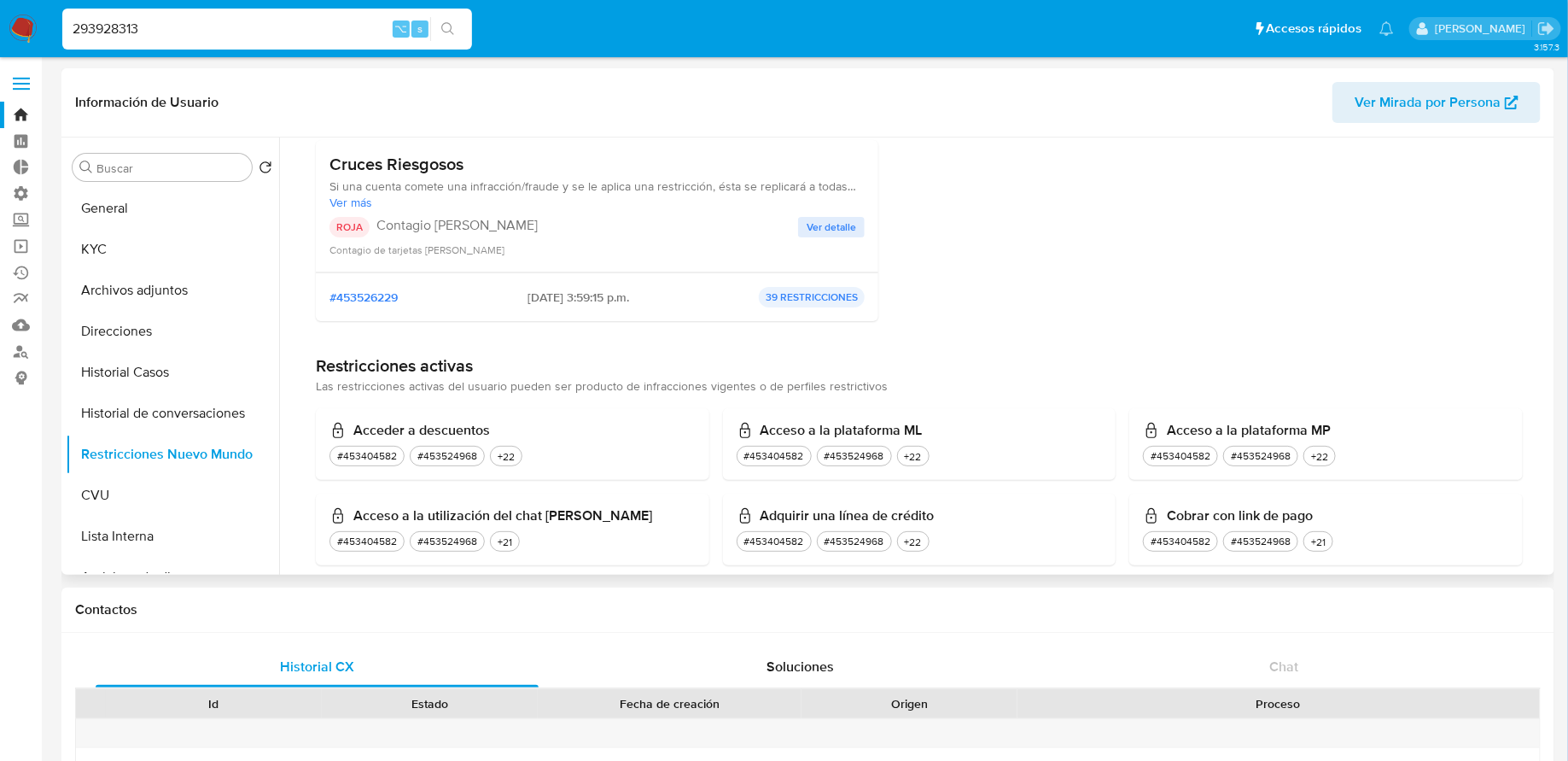
click at [819, 219] on span "Ver detalle" at bounding box center [831, 227] width 50 height 17
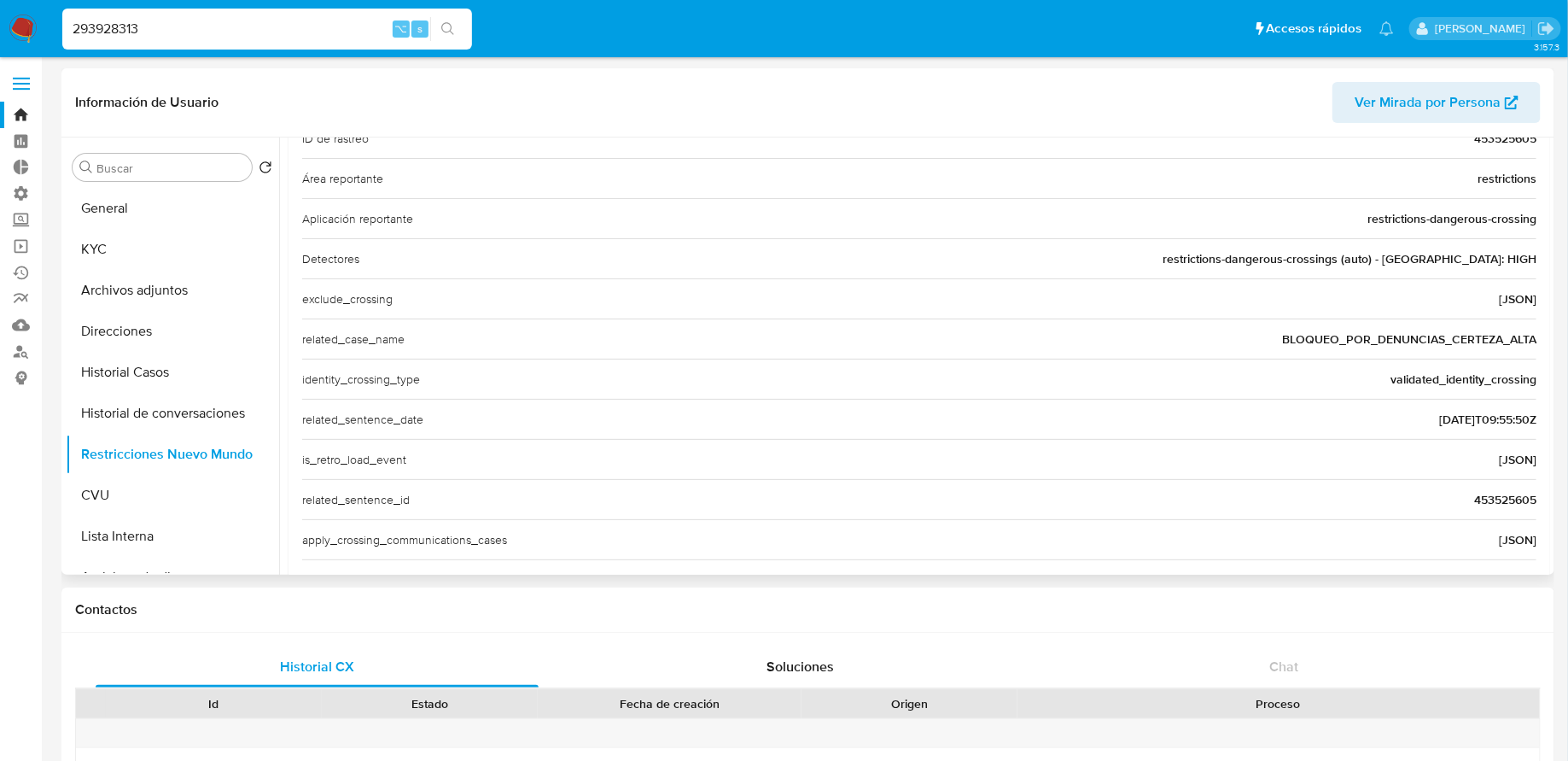
scroll to position [464, 0]
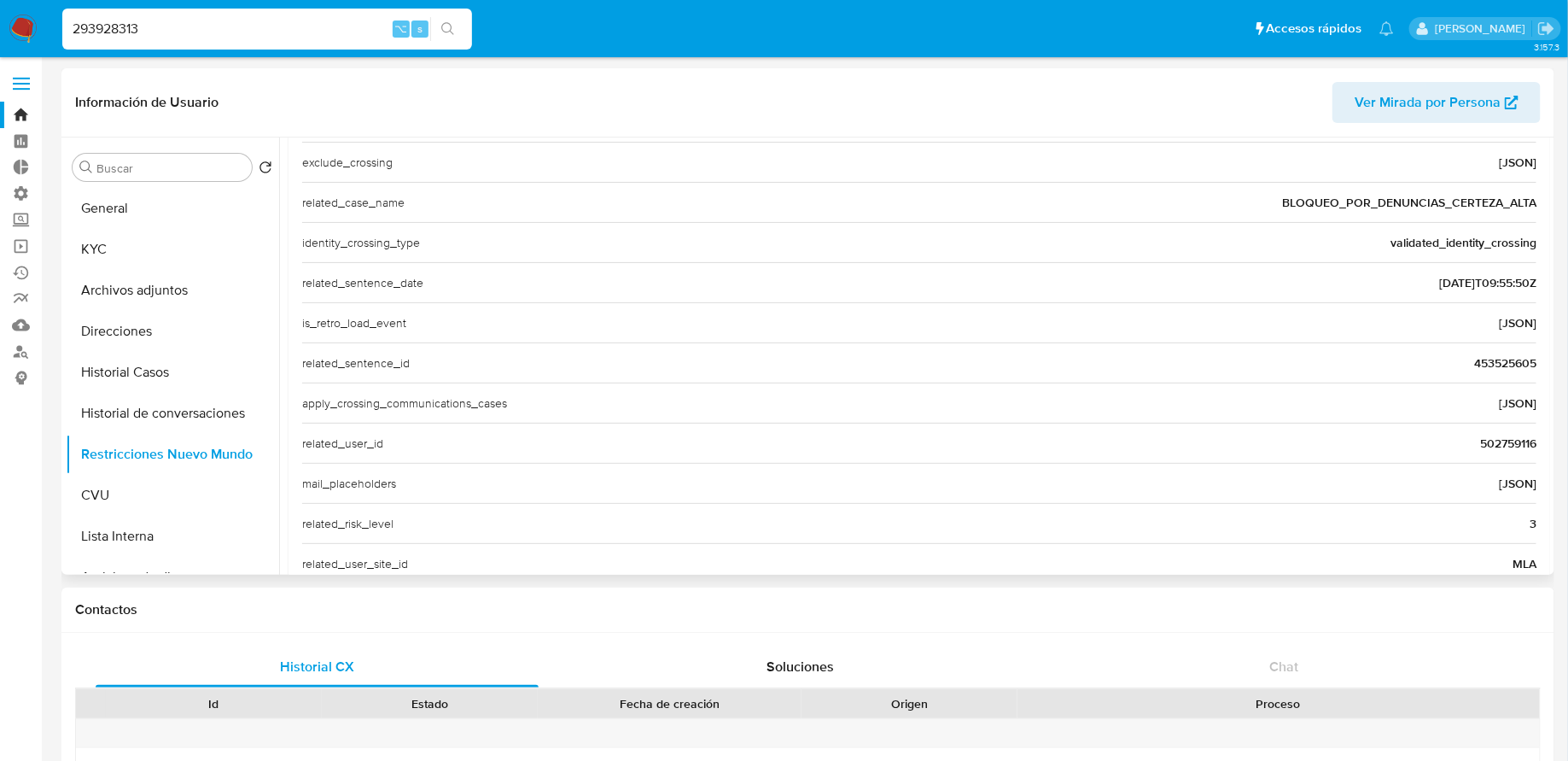
click at [1481, 434] on span "502759116" at bounding box center [1507, 442] width 57 height 17
click at [254, 28] on input "293928313" at bounding box center [267, 29] width 409 height 22
paste input "502759116"
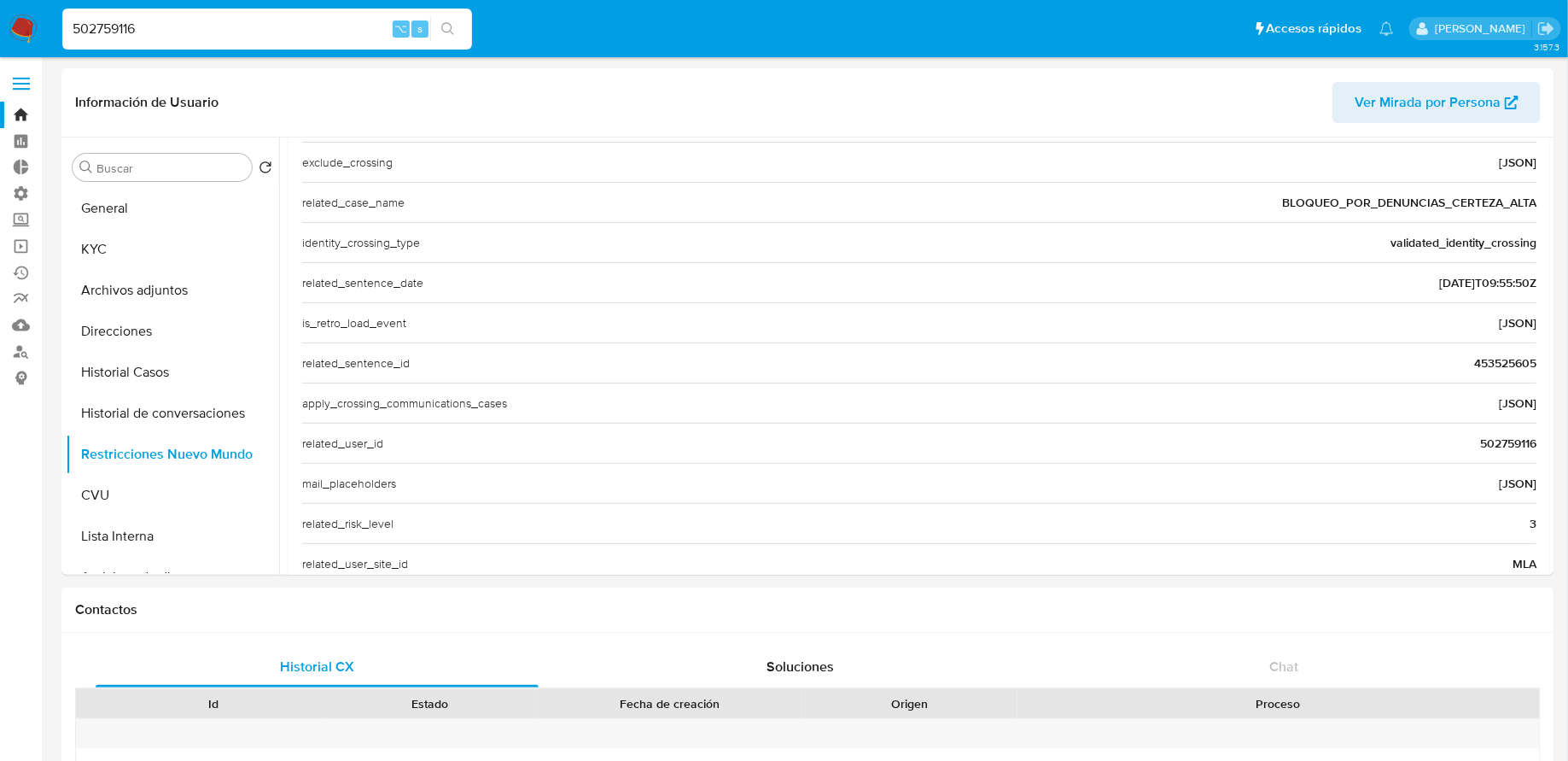
type input "502759116"
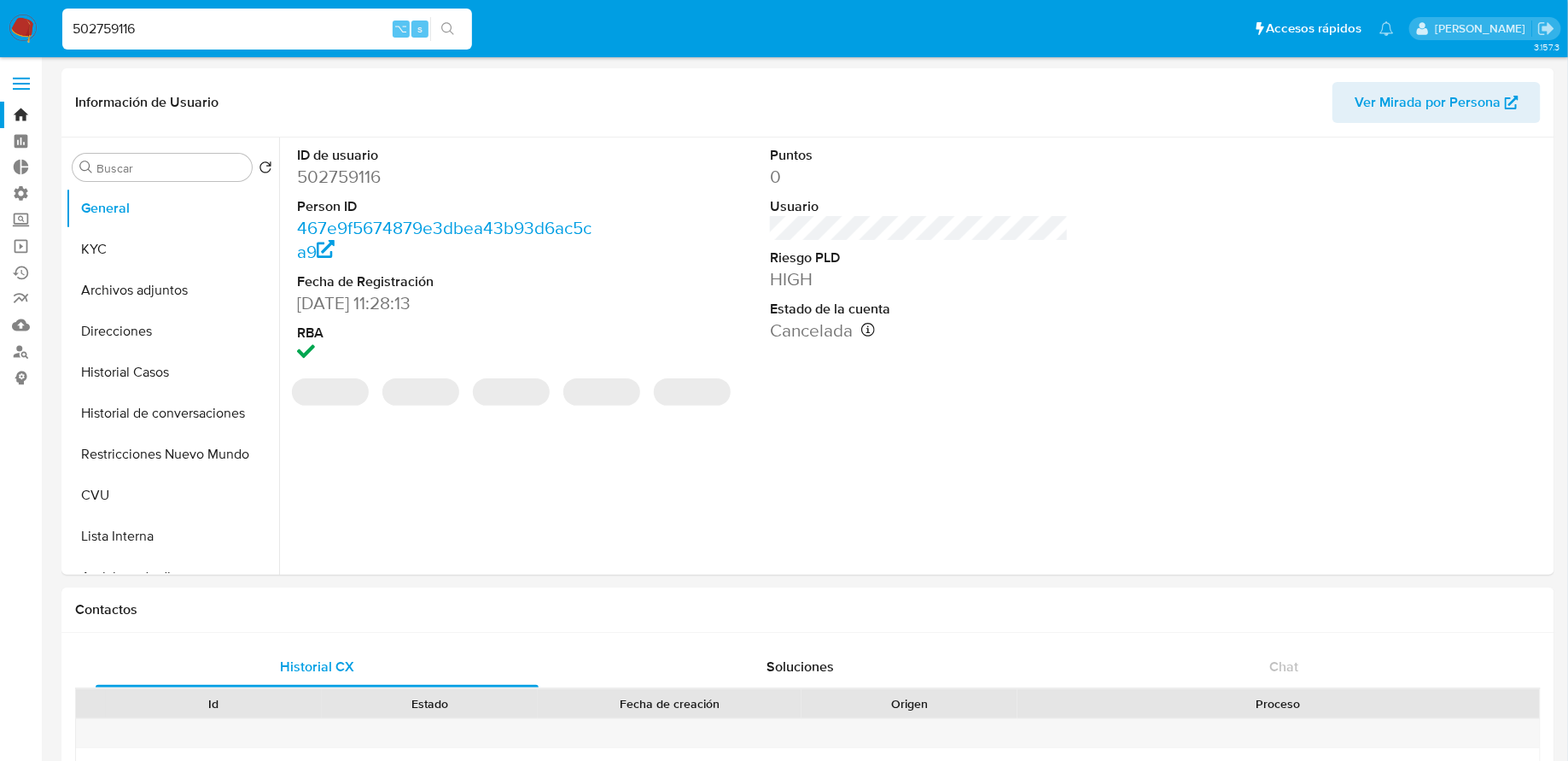
select select "10"
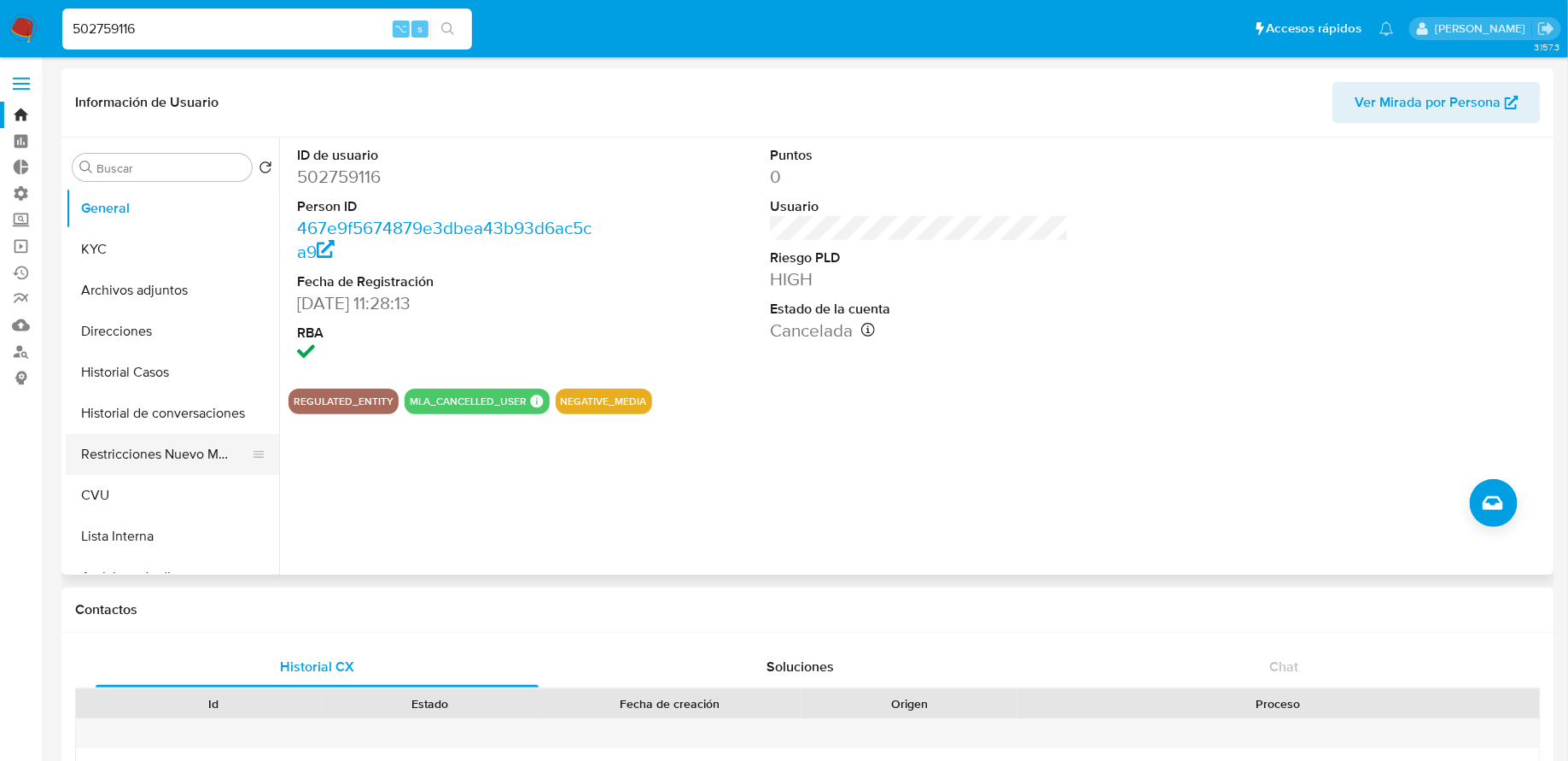
click at [171, 453] on button "Restricciones Nuevo Mundo" at bounding box center [165, 454] width 200 height 41
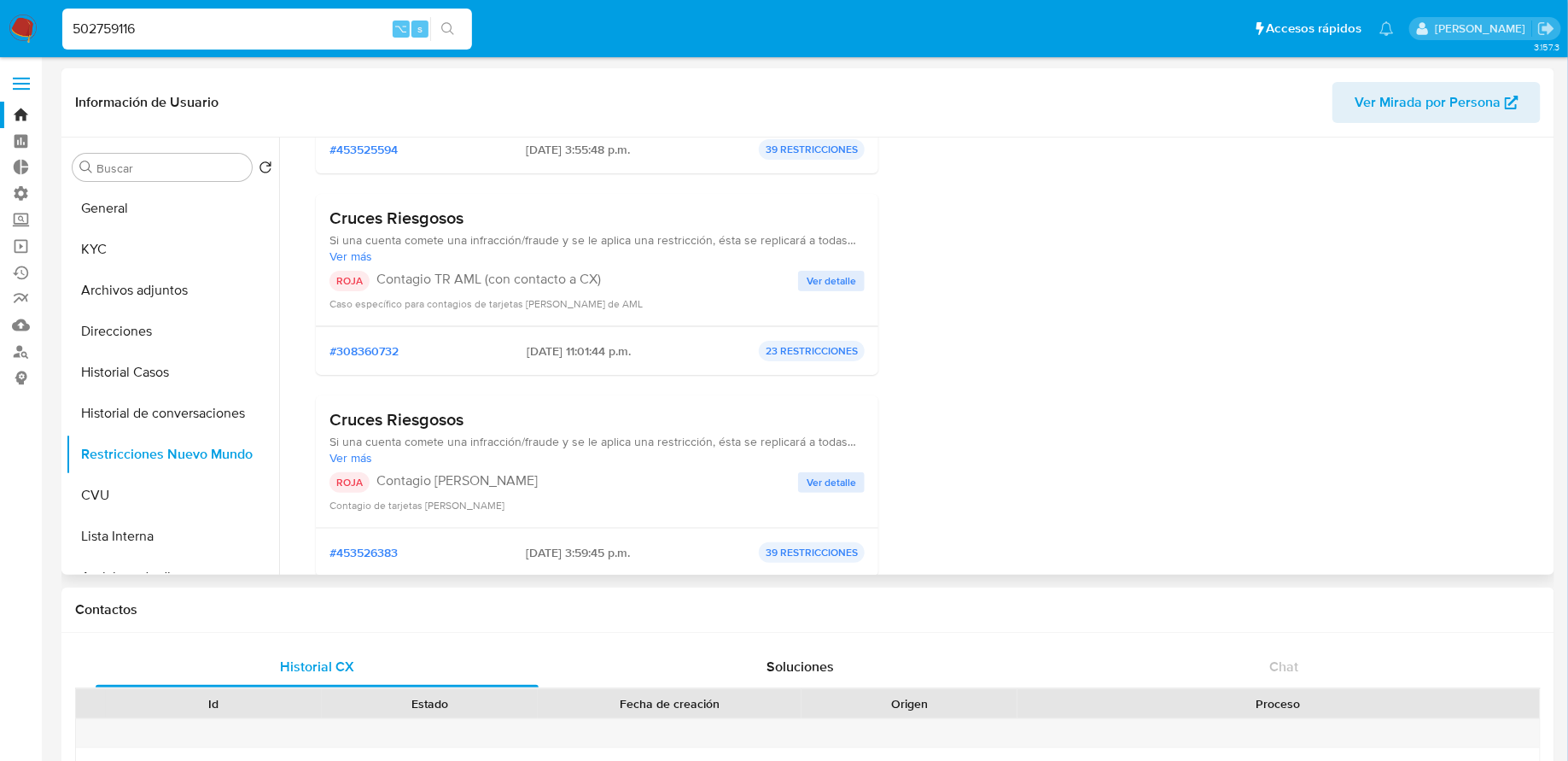
scroll to position [735, 0]
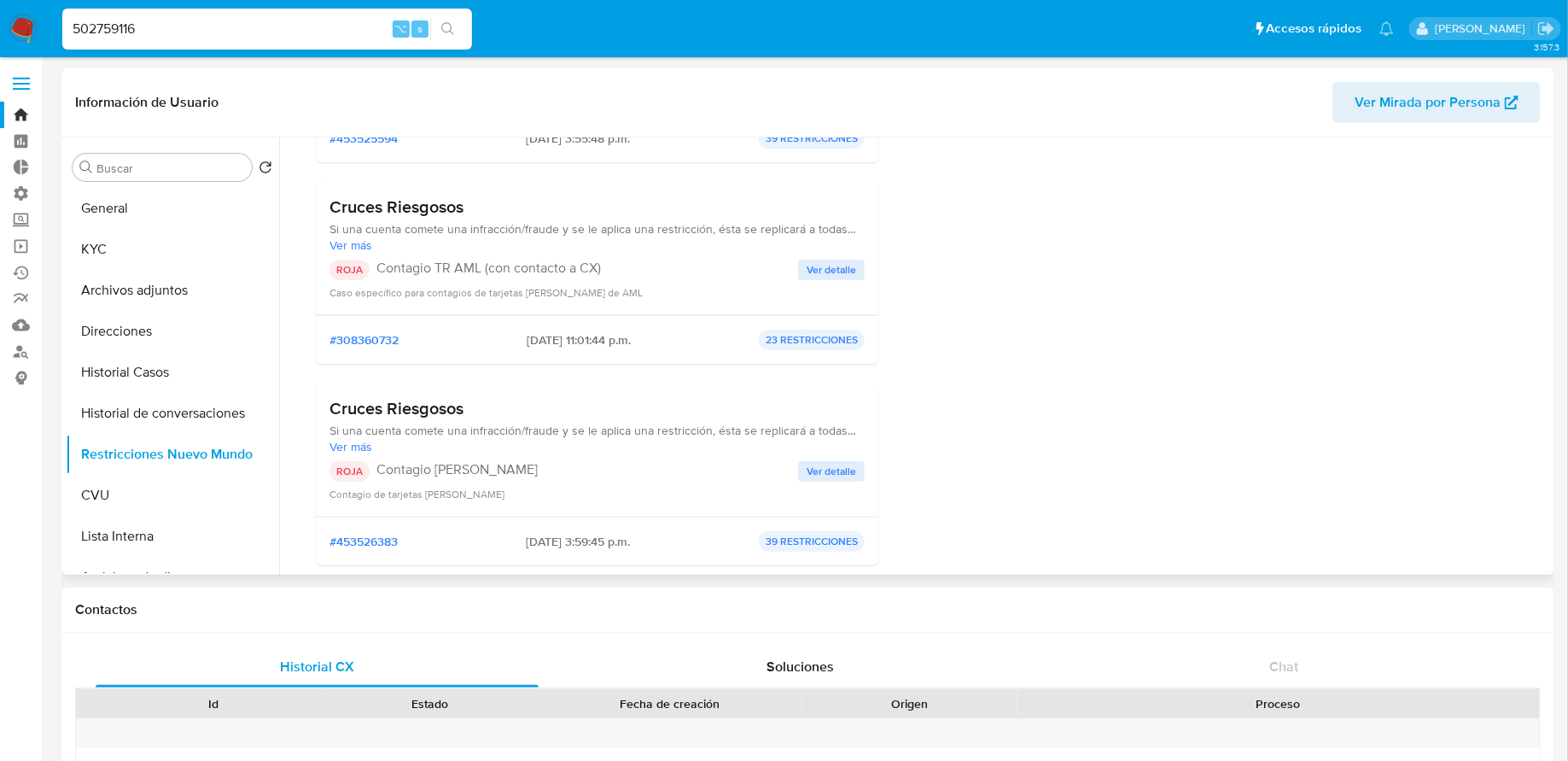
click at [823, 264] on span "Ver detalle" at bounding box center [831, 269] width 50 height 17
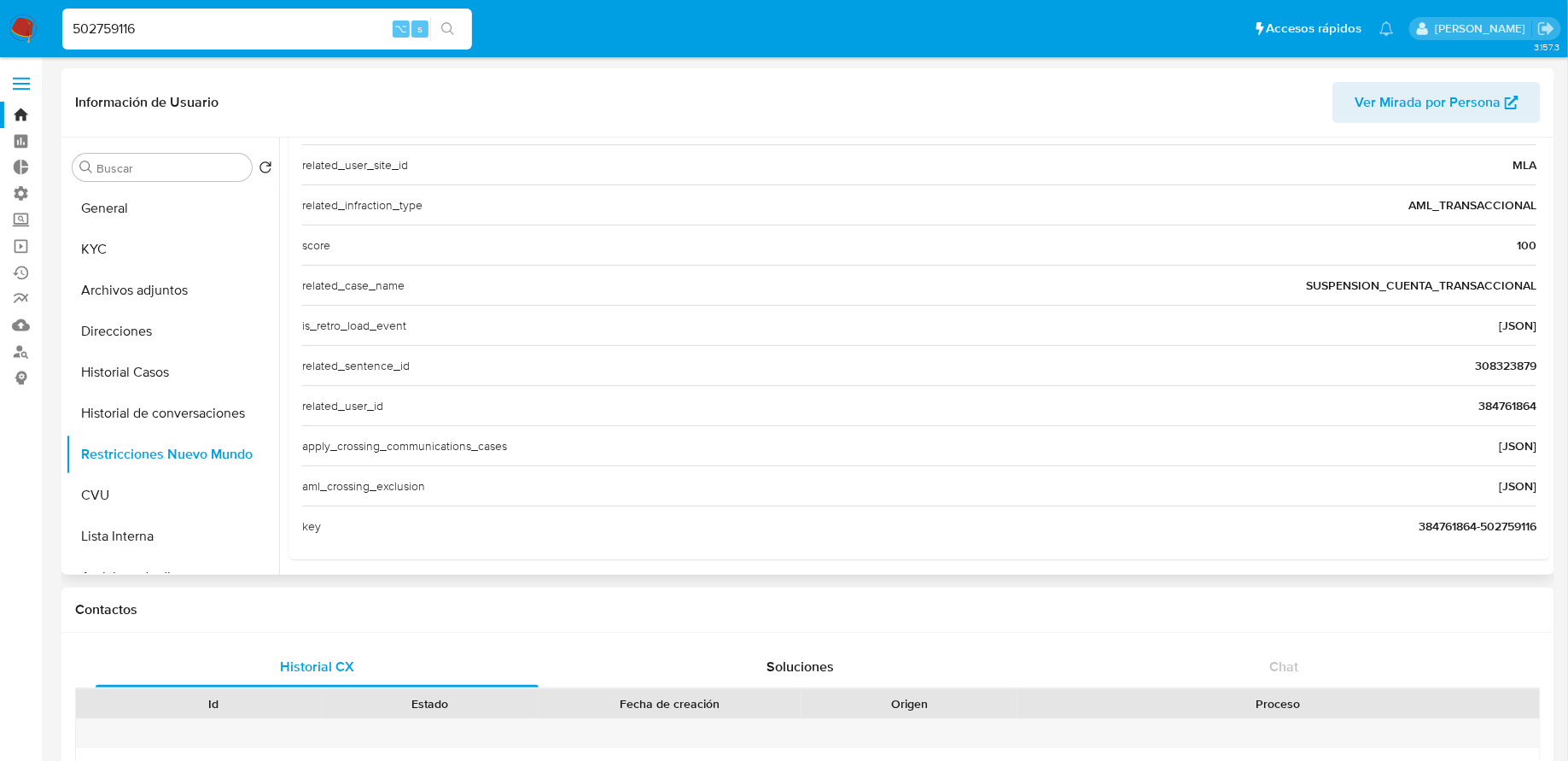
scroll to position [0, 0]
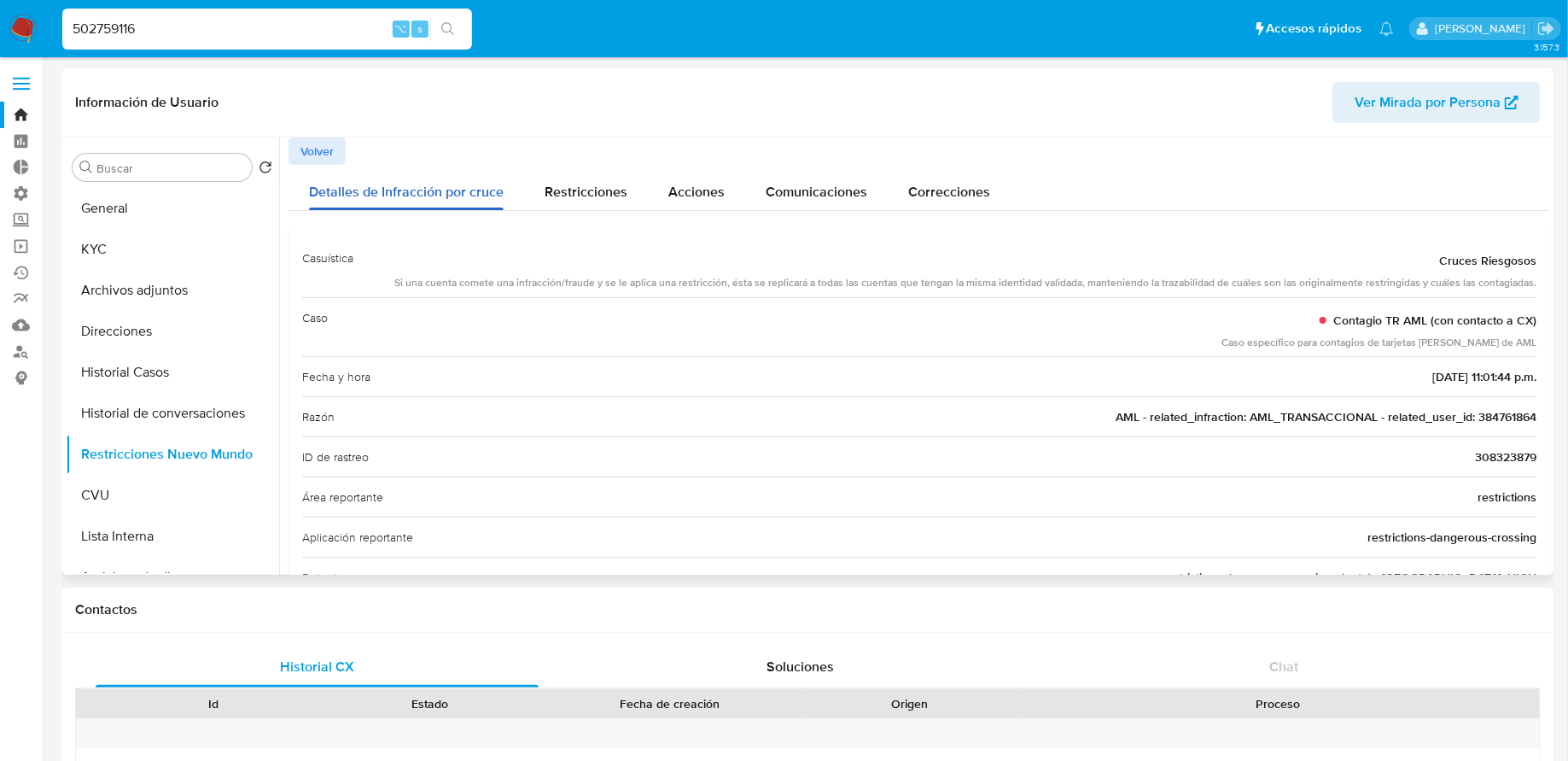
click at [309, 168] on div "Detalles de Infracción por cruce" at bounding box center [406, 188] width 195 height 46
click at [310, 158] on span "Volver" at bounding box center [317, 151] width 34 height 24
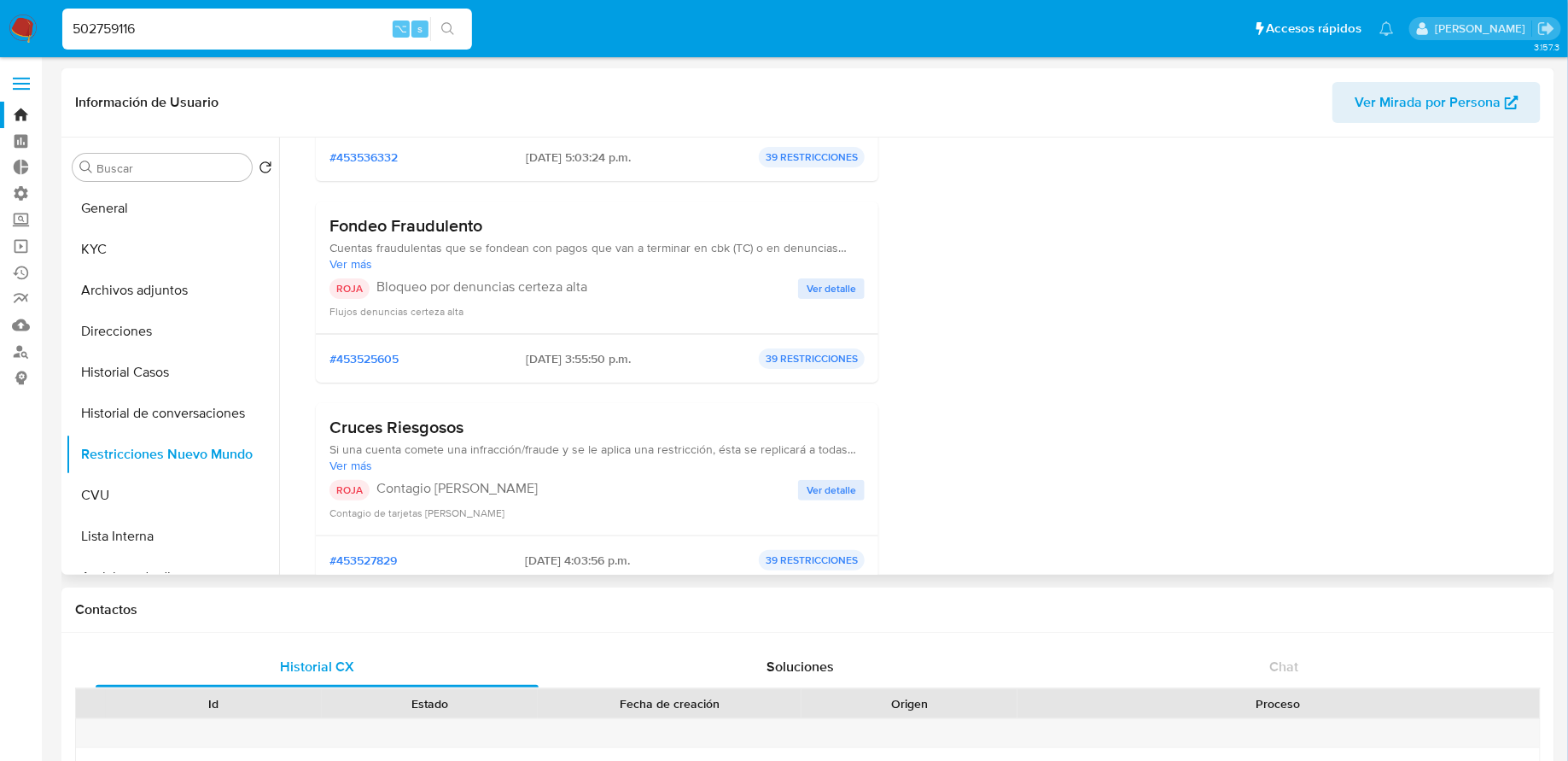
scroll to position [2861, 0]
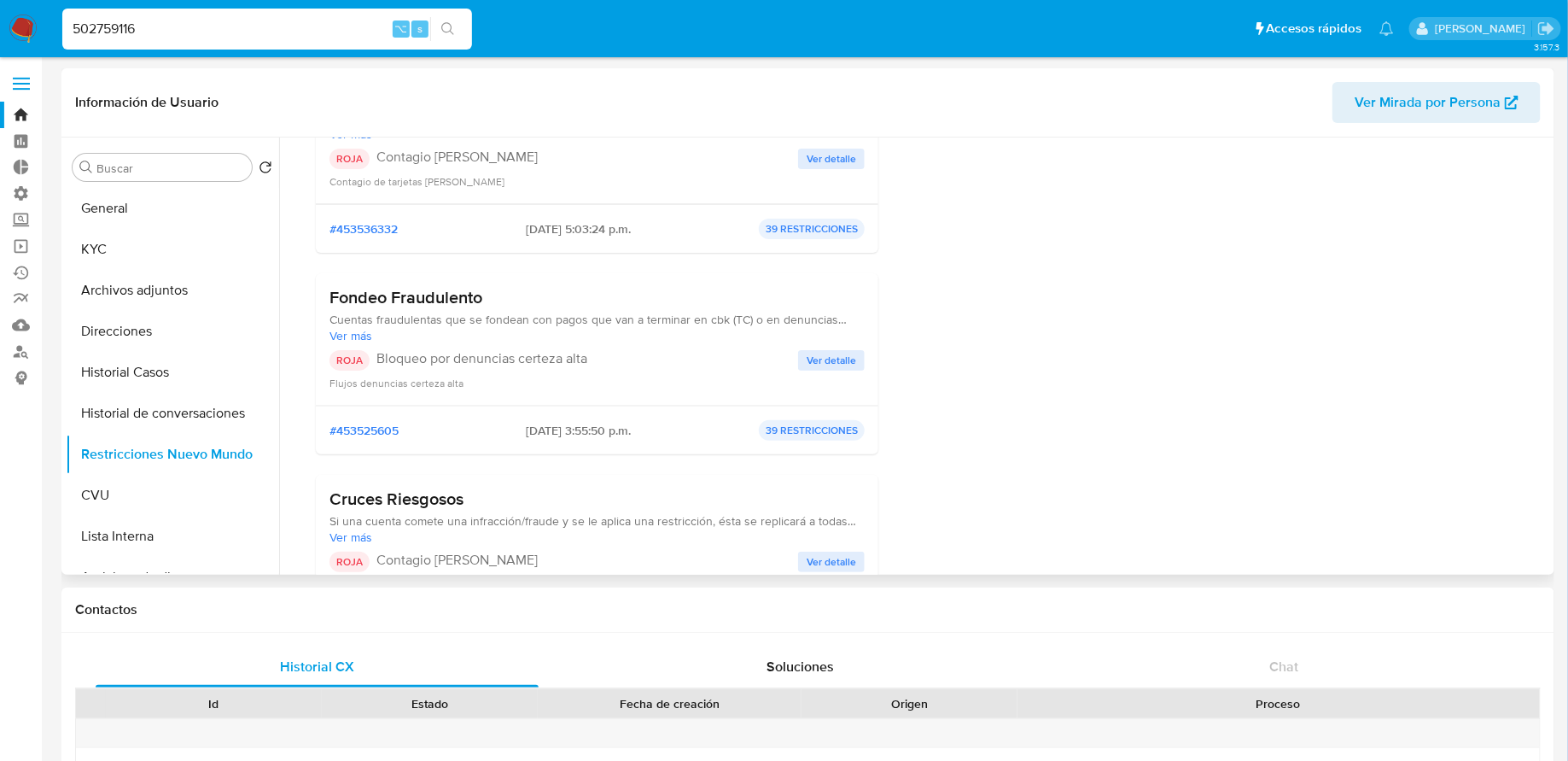
click at [840, 353] on span "Ver detalle" at bounding box center [831, 360] width 50 height 17
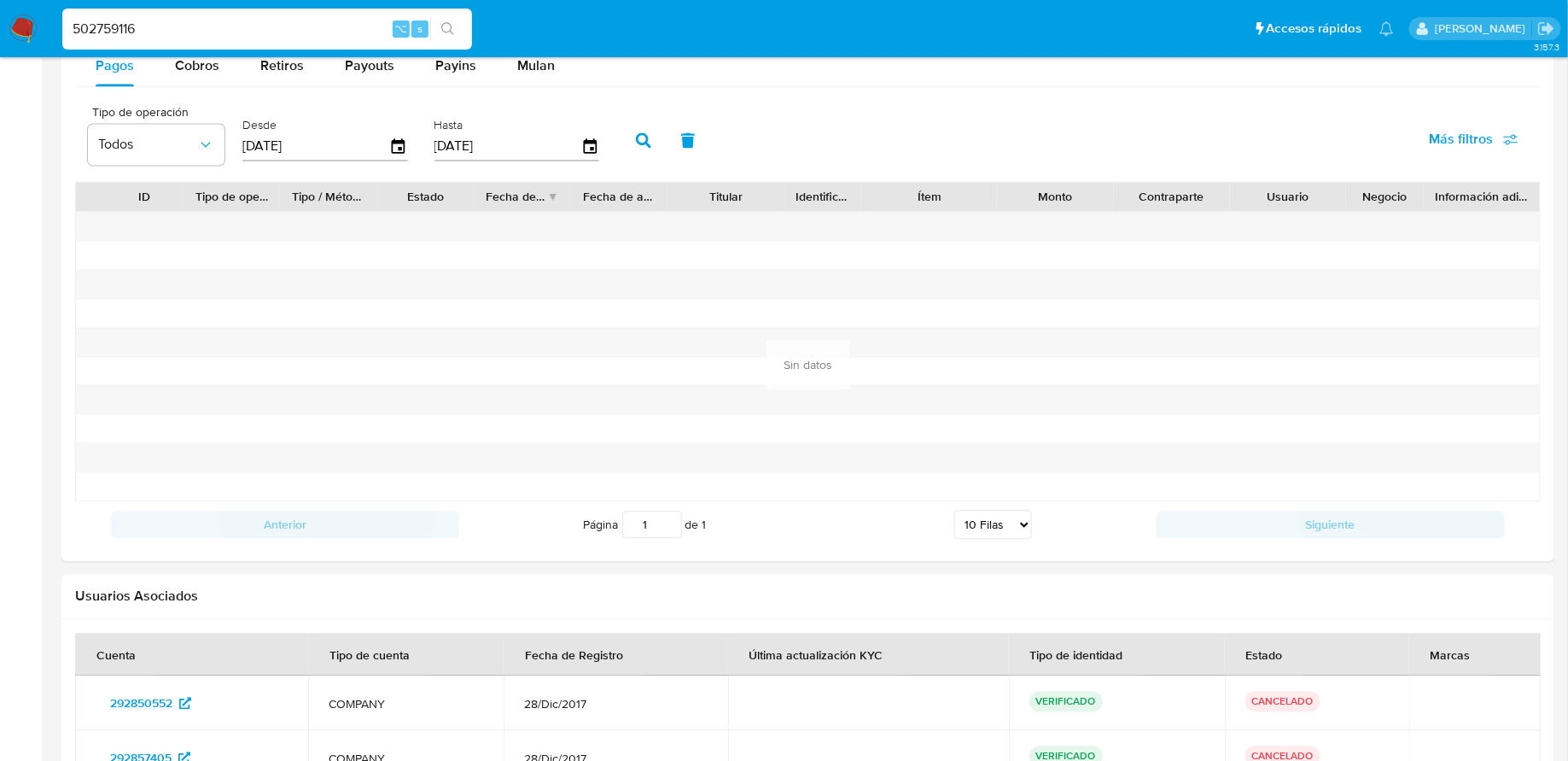
scroll to position [2170, 0]
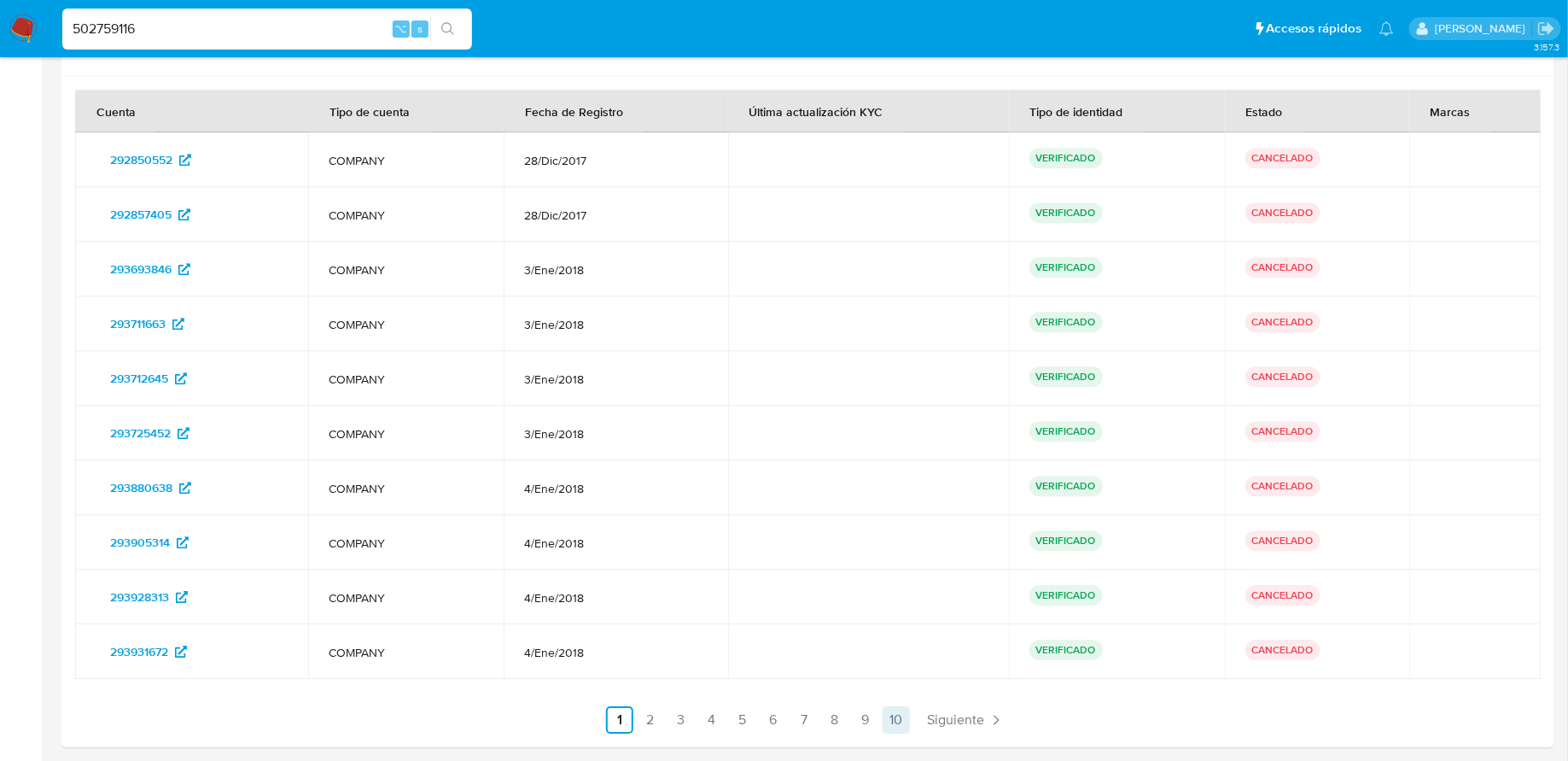
click at [904, 711] on link "10" at bounding box center [896, 719] width 27 height 27
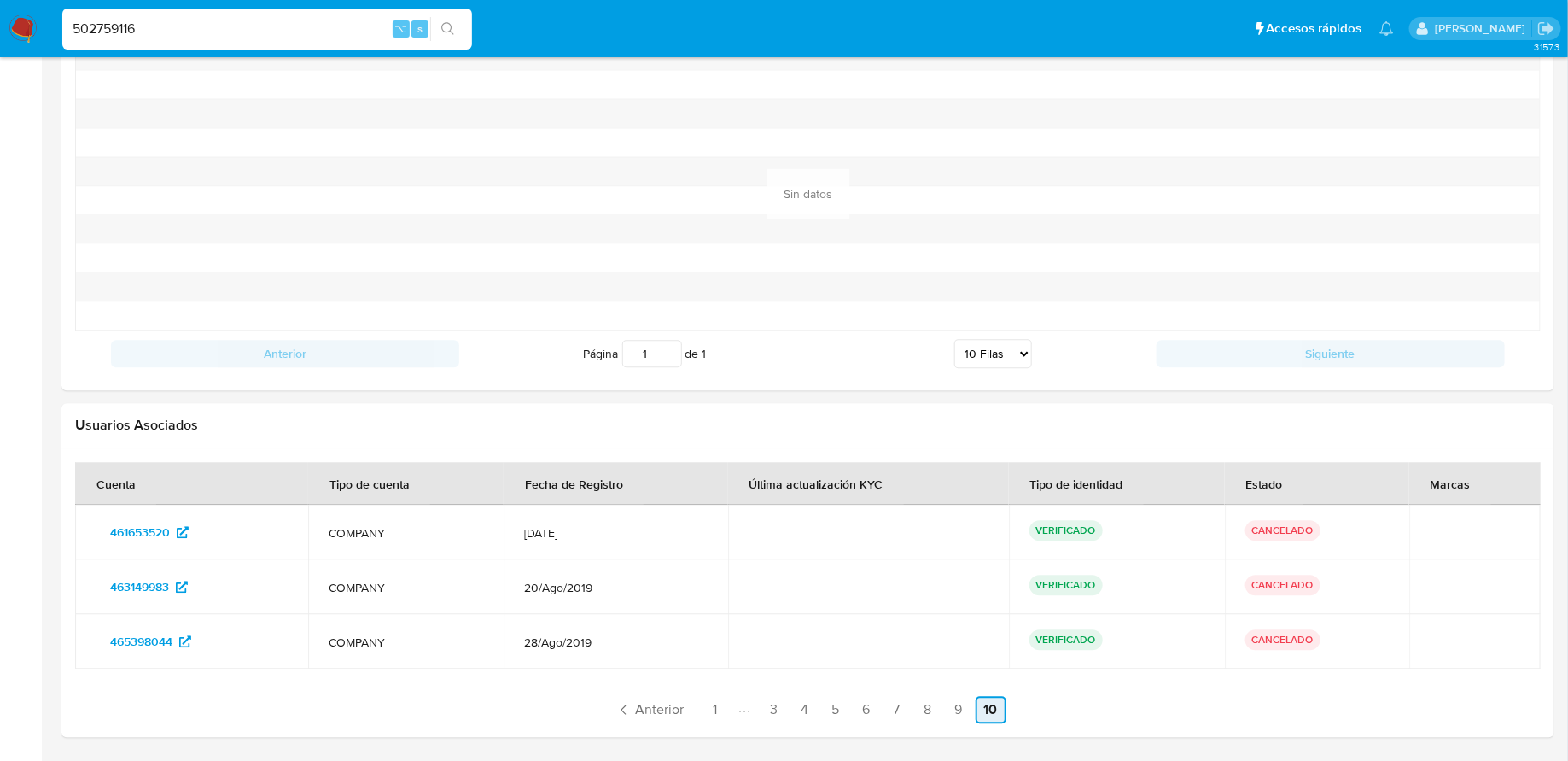
scroll to position [1787, 0]
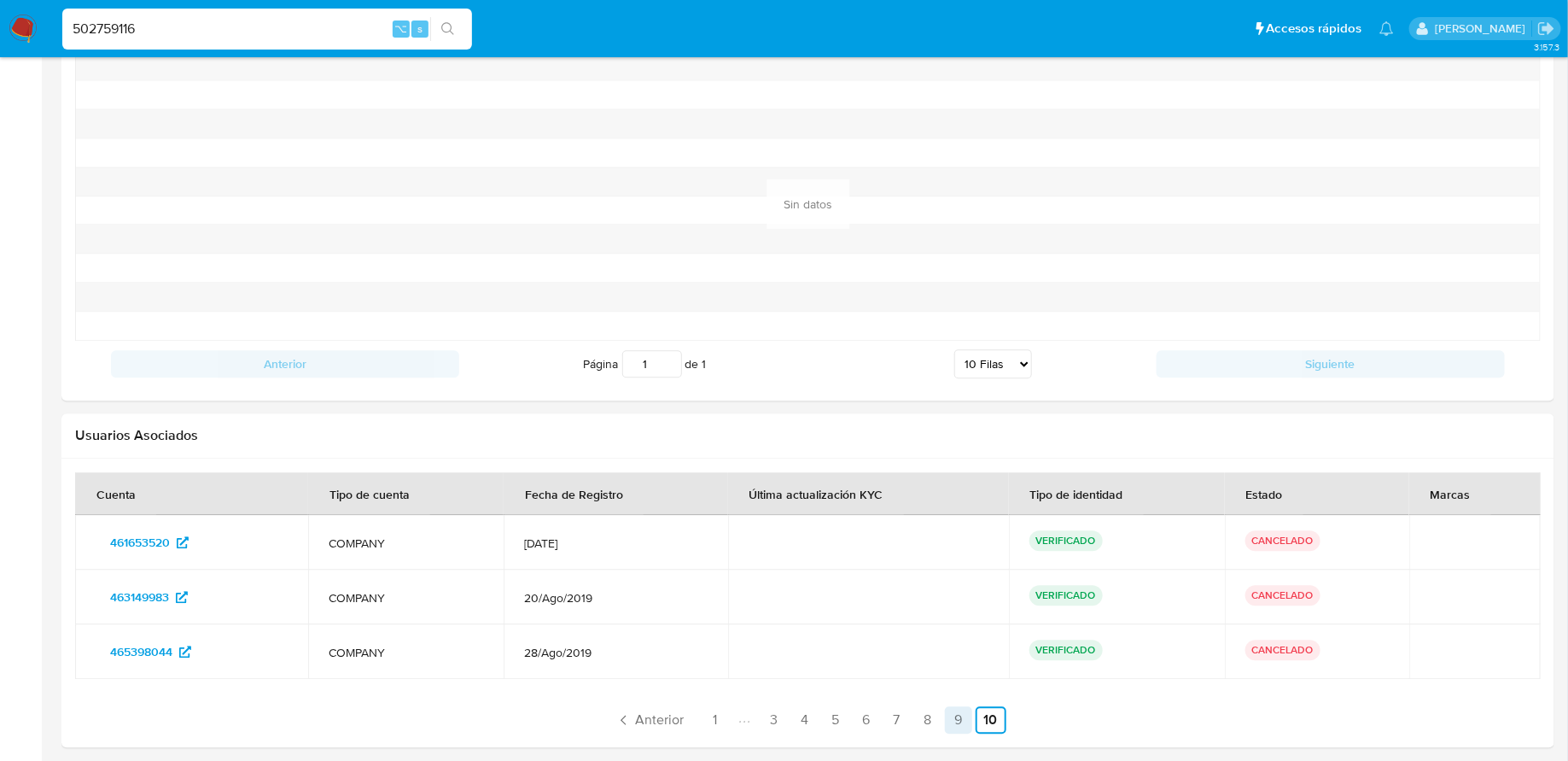
click at [956, 714] on link "9" at bounding box center [957, 719] width 27 height 27
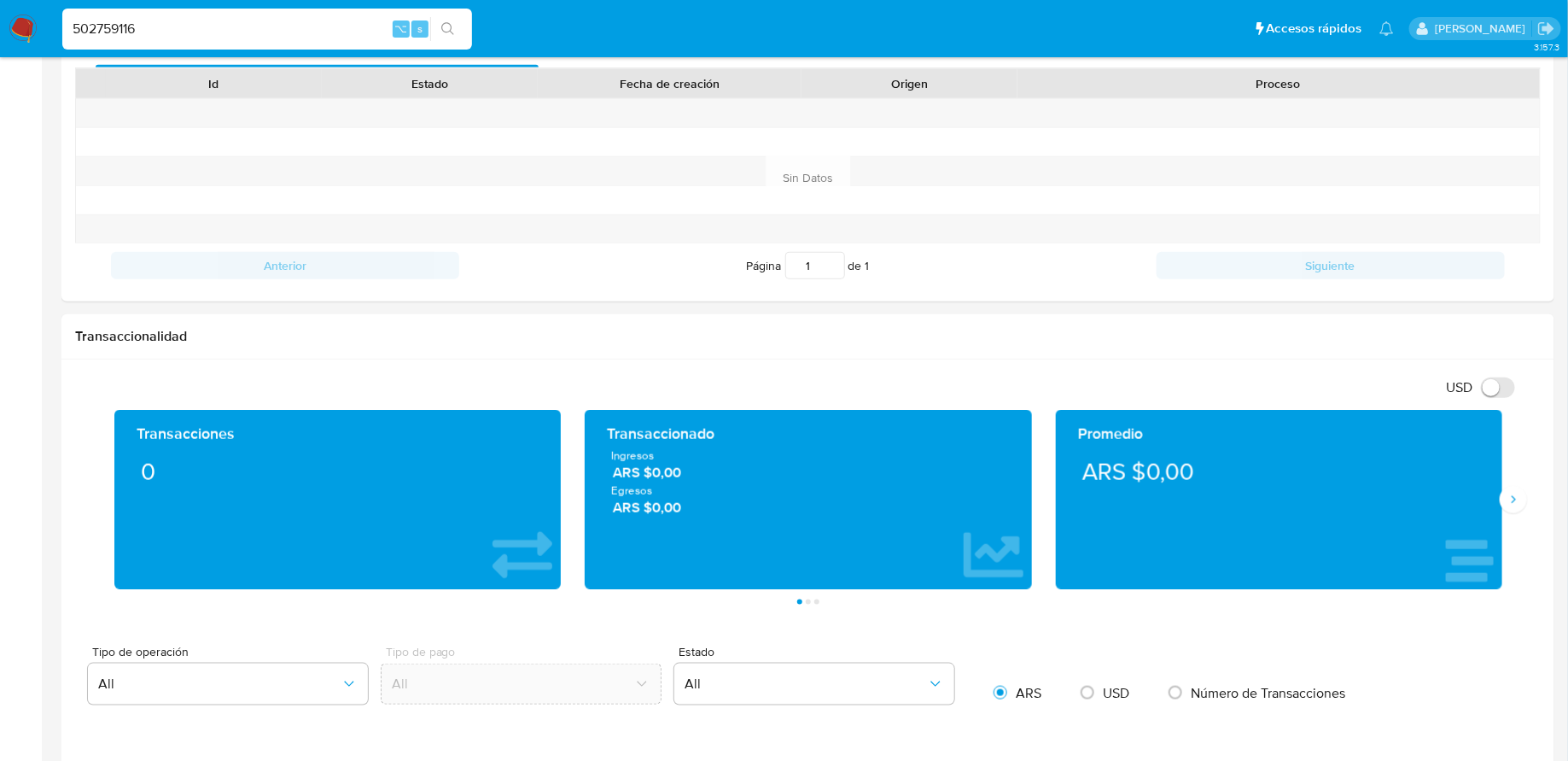
scroll to position [0, 0]
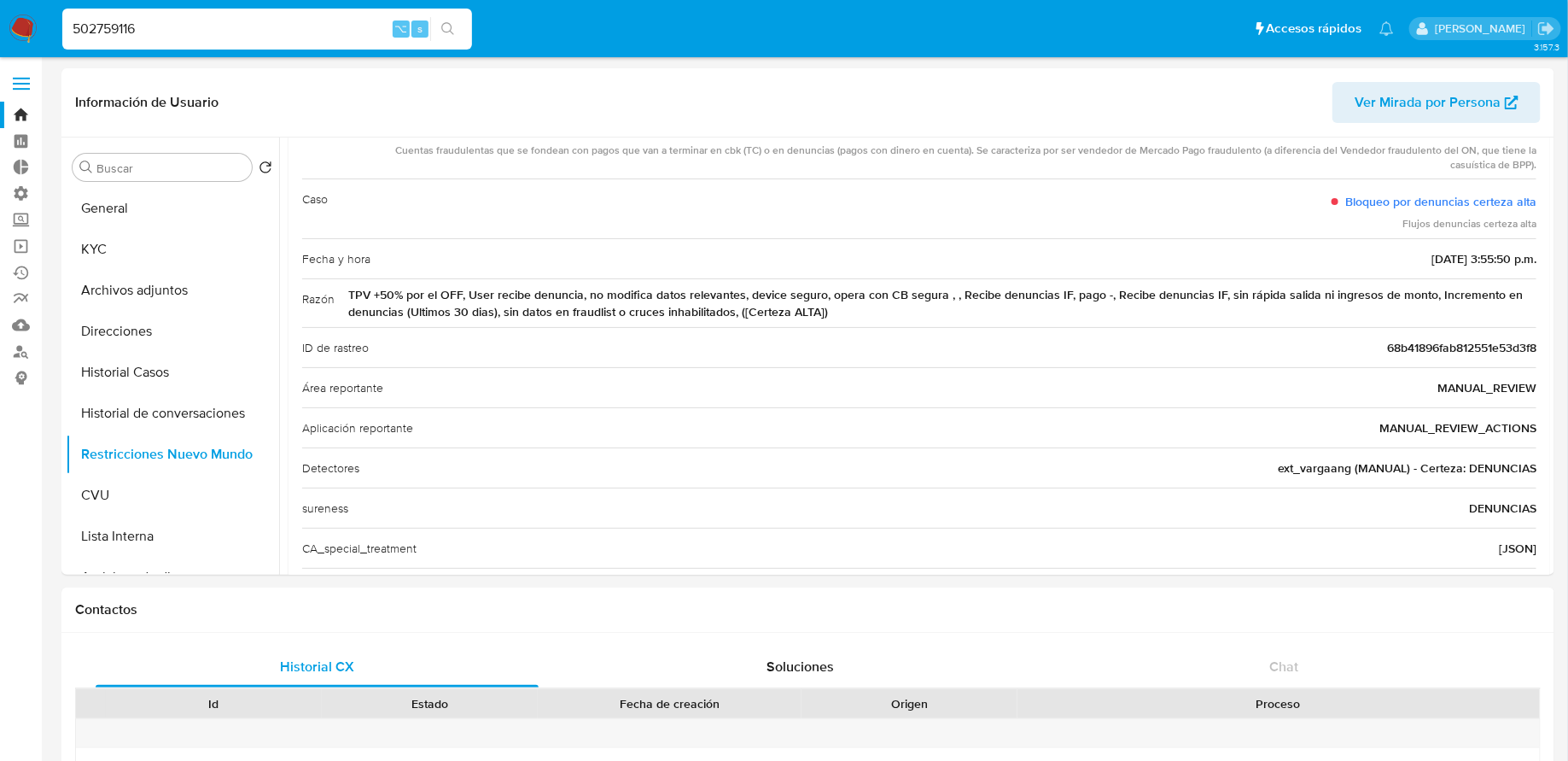
click at [275, 34] on input "502759116" at bounding box center [267, 29] width 409 height 22
paste input "261203380"
type input "2612033806"
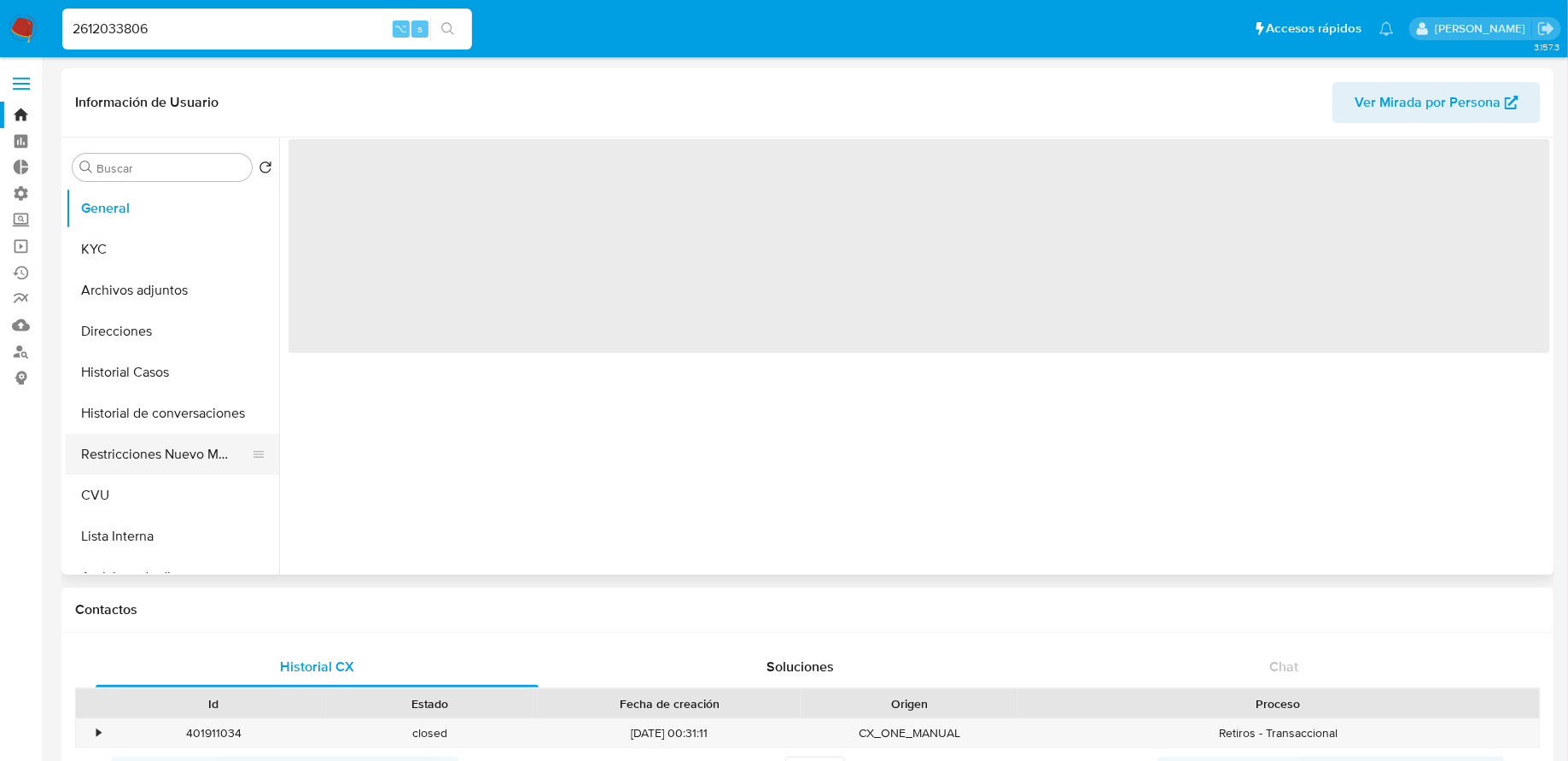
click at [170, 460] on button "Restricciones Nuevo Mundo" at bounding box center [165, 454] width 200 height 41
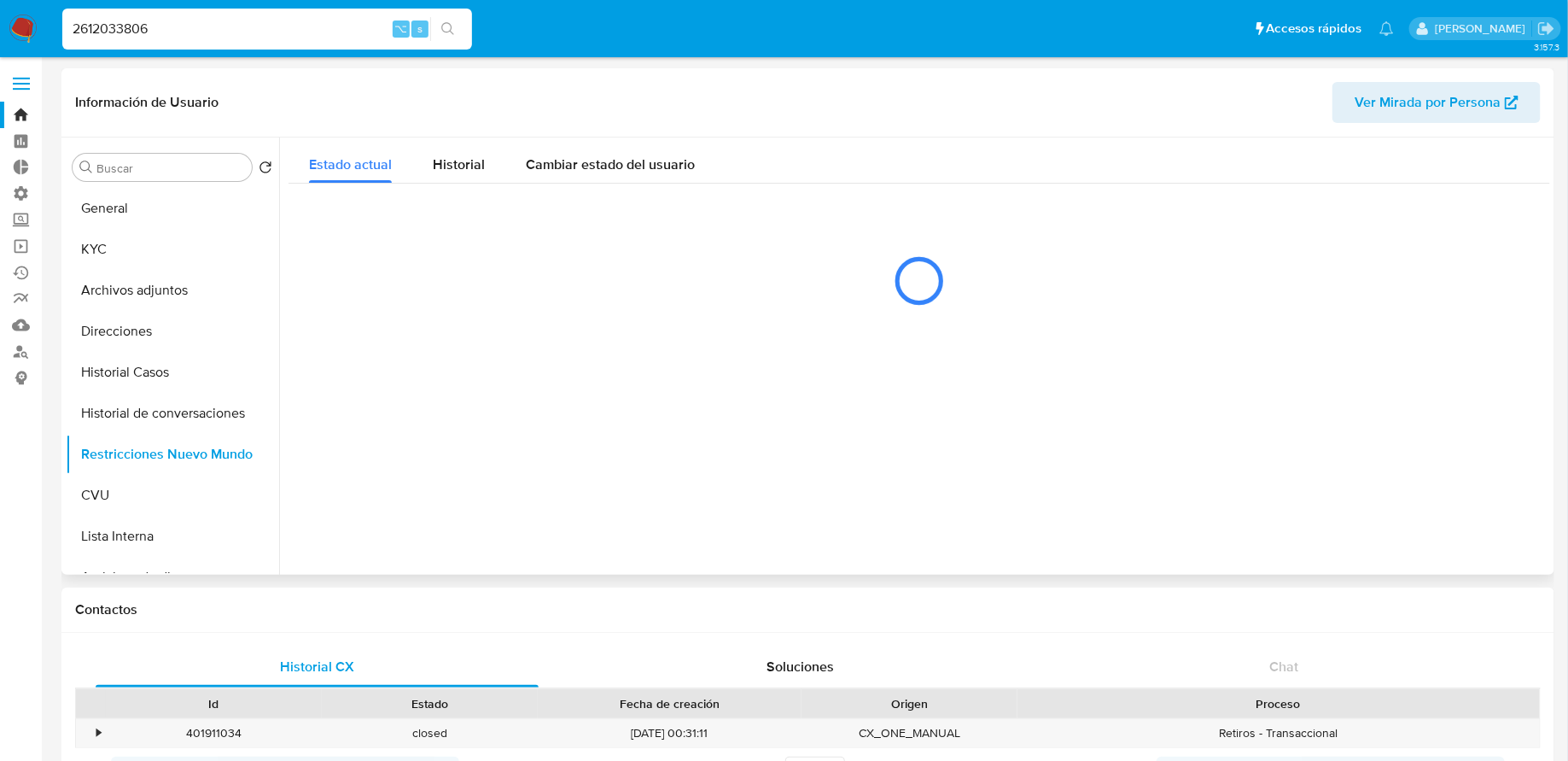
select select "10"
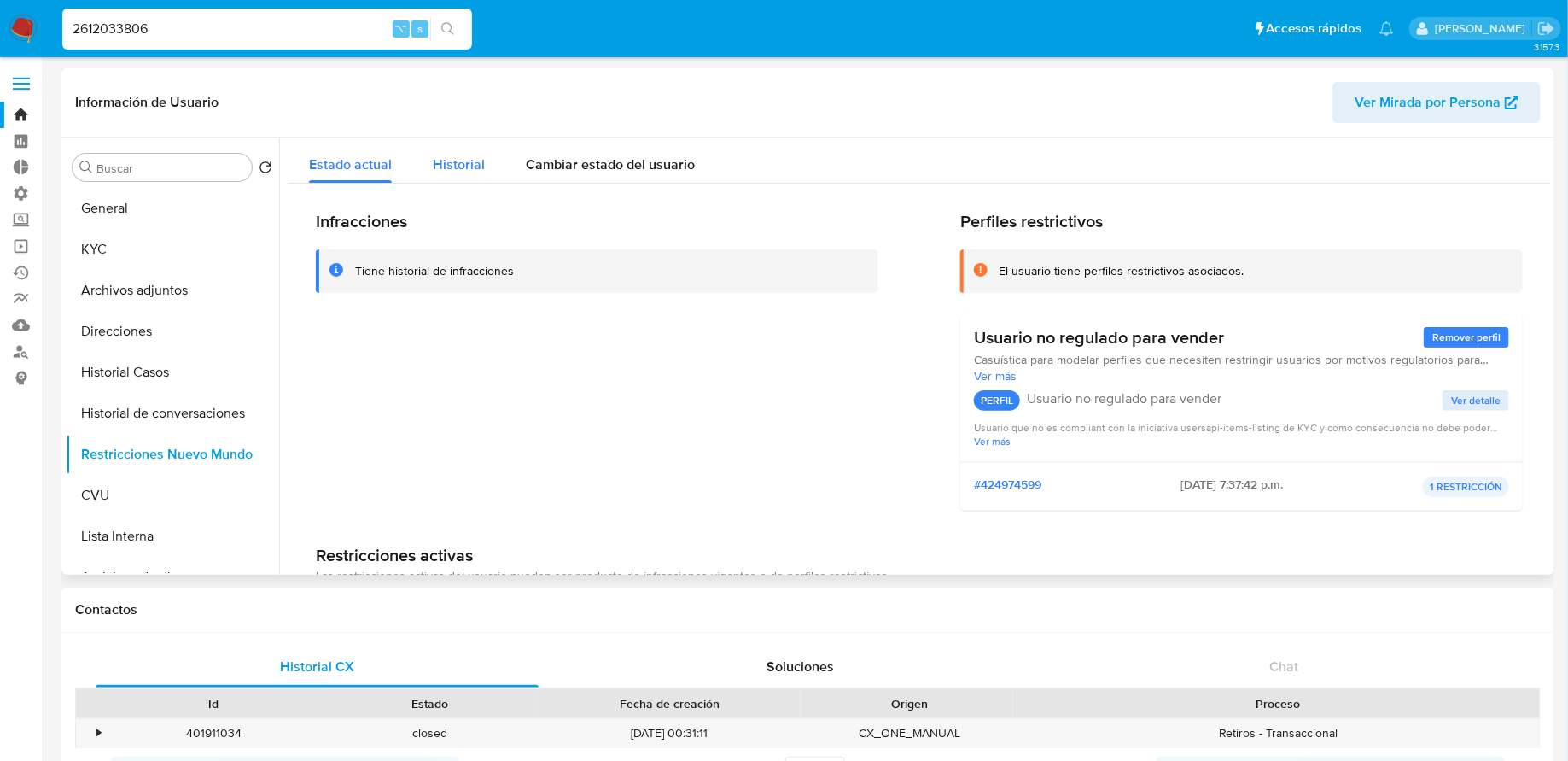
click at [472, 176] on div "Historial" at bounding box center [459, 160] width 52 height 46
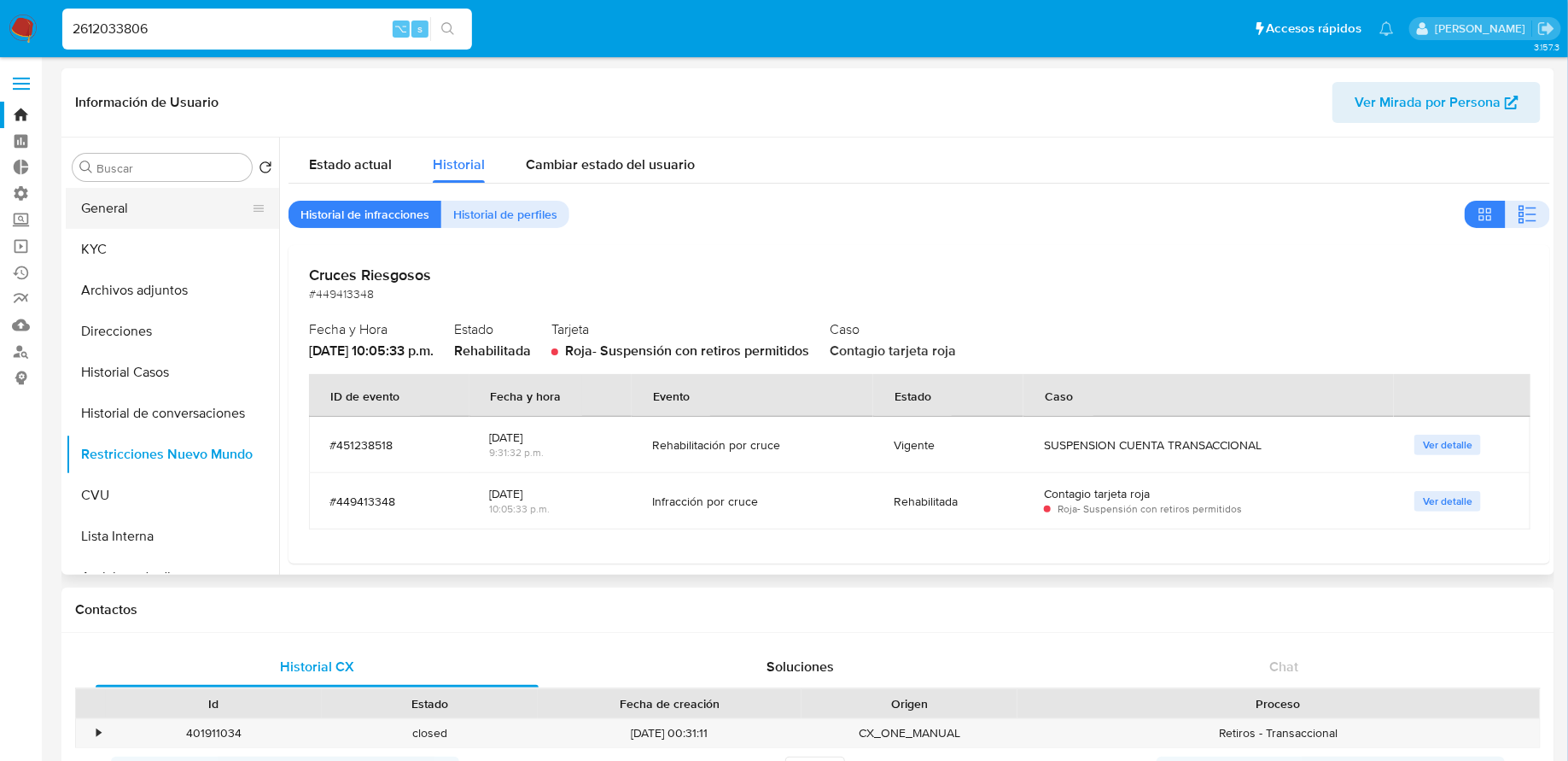
click at [173, 218] on button "General" at bounding box center [165, 208] width 200 height 41
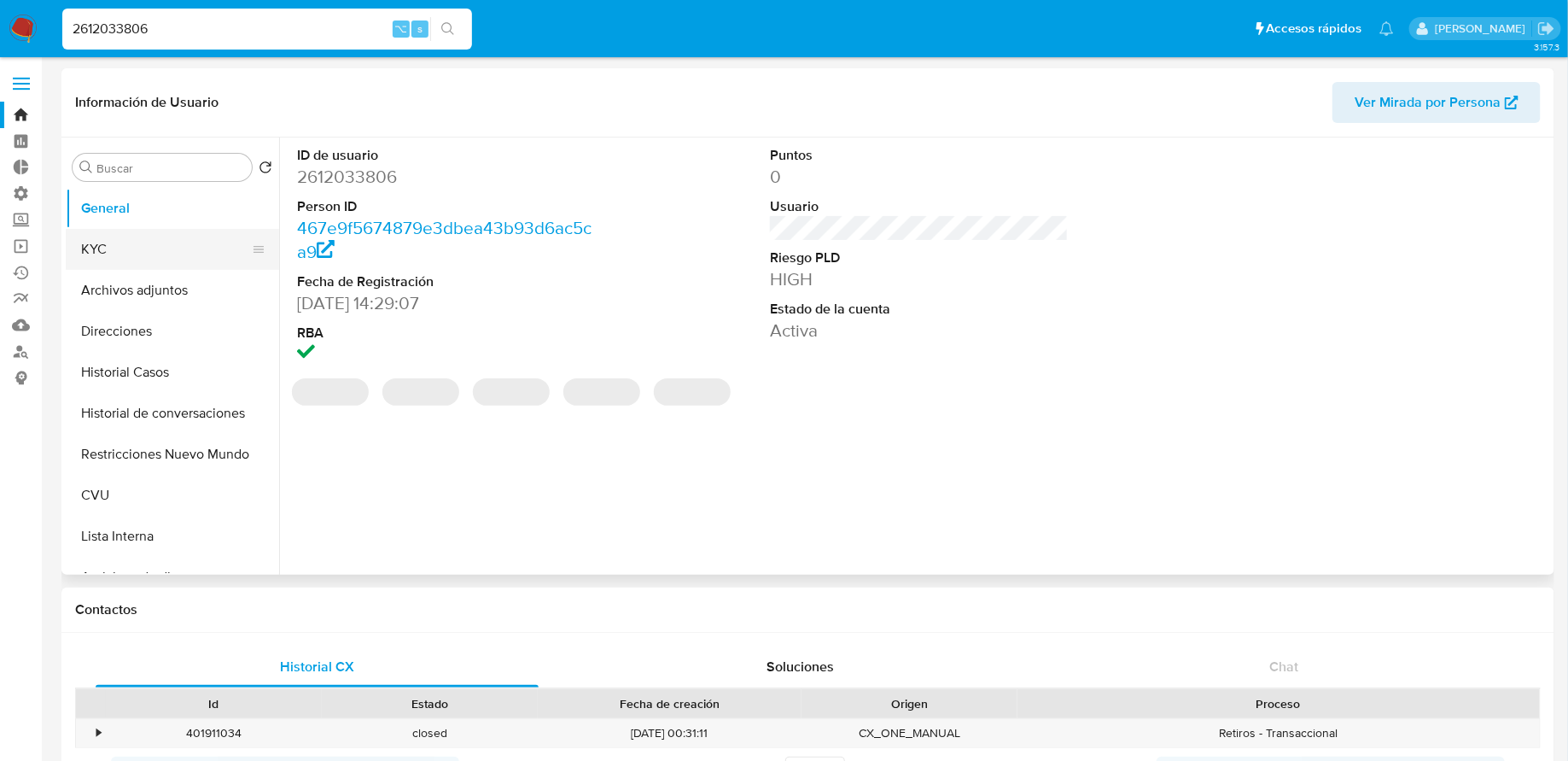
click at [151, 251] on button "KYC" at bounding box center [165, 248] width 200 height 41
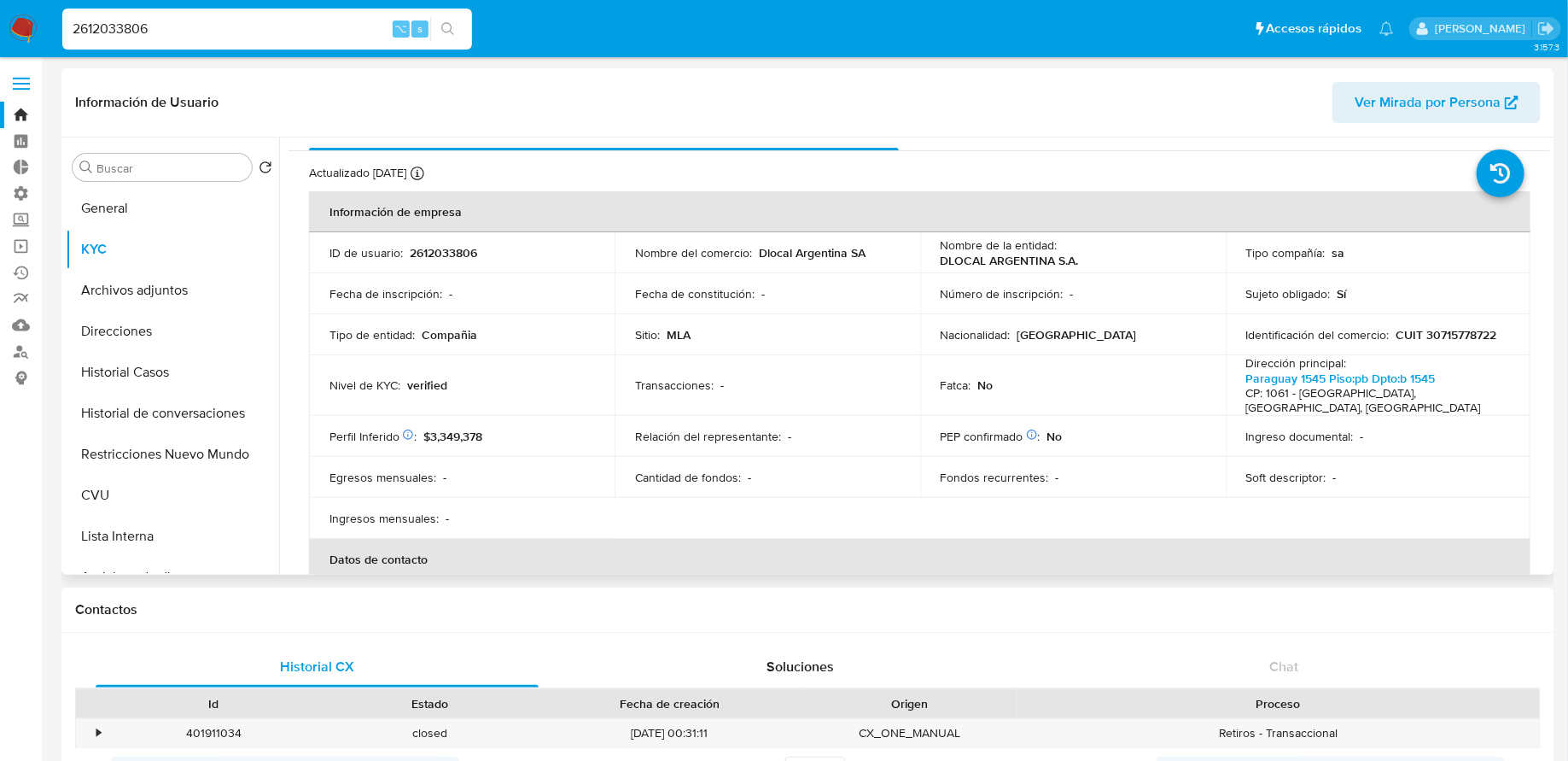
scroll to position [210, 0]
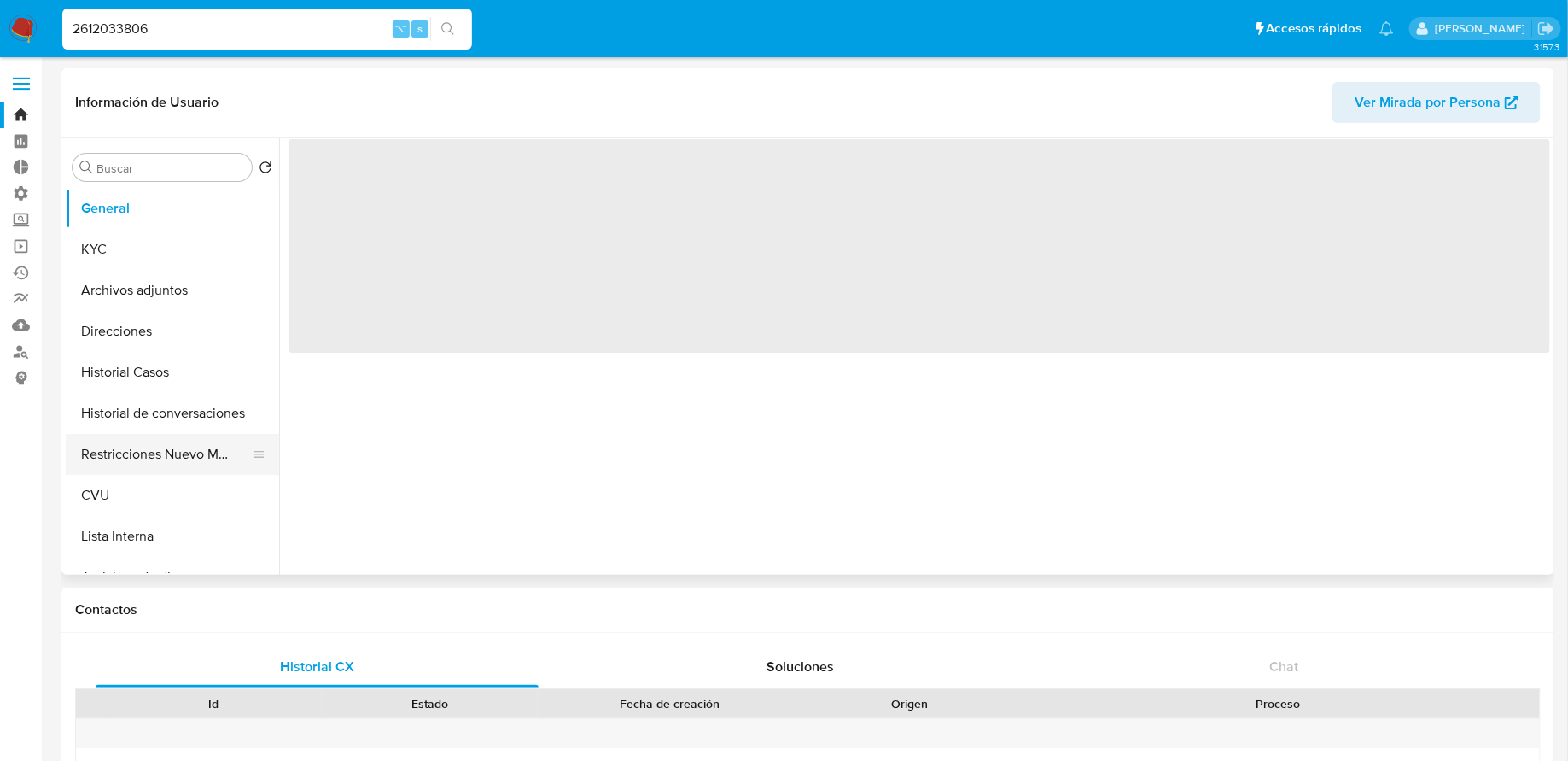
click at [164, 445] on button "Restricciones Nuevo Mundo" at bounding box center [165, 454] width 200 height 41
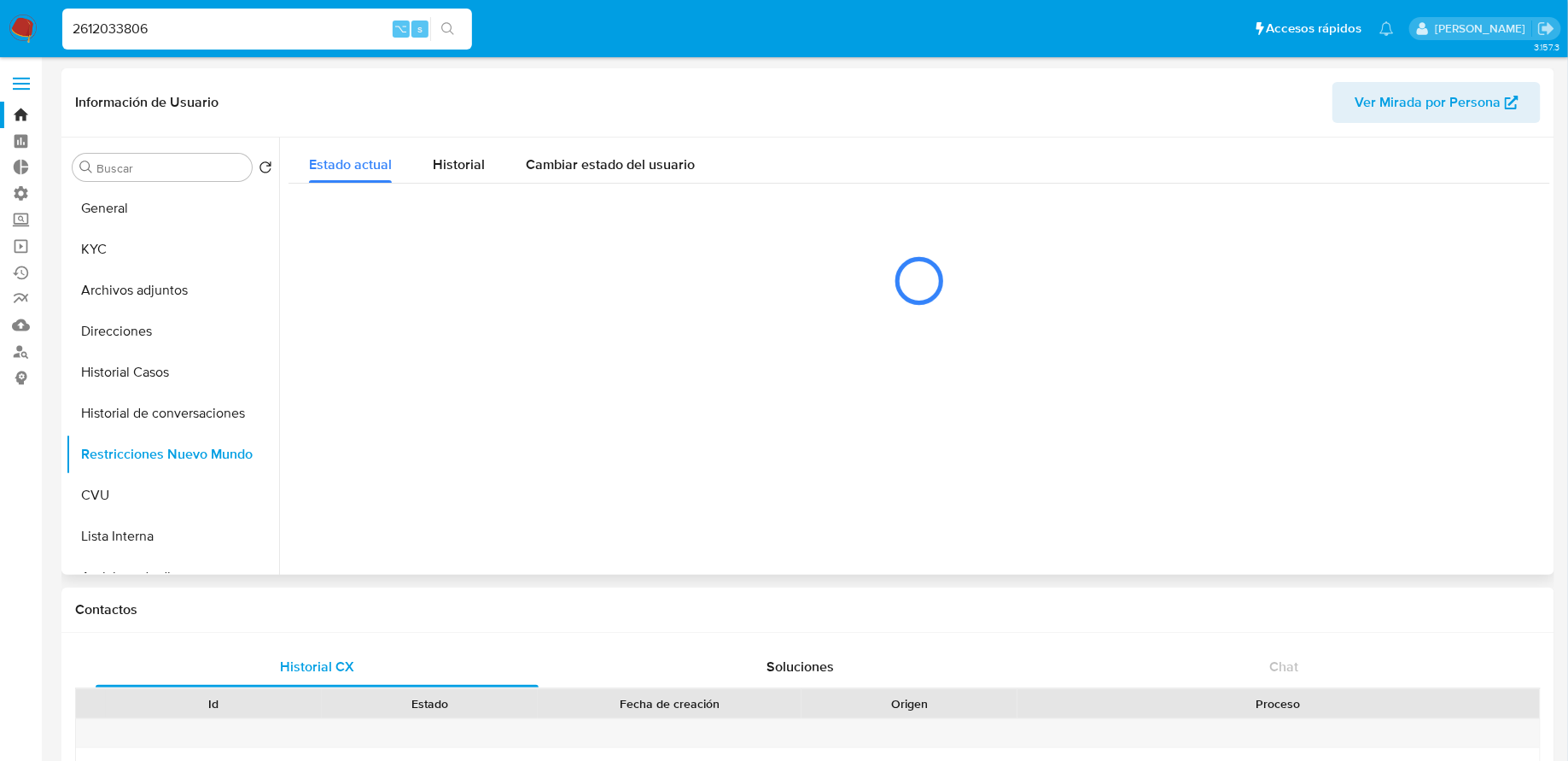
select select "10"
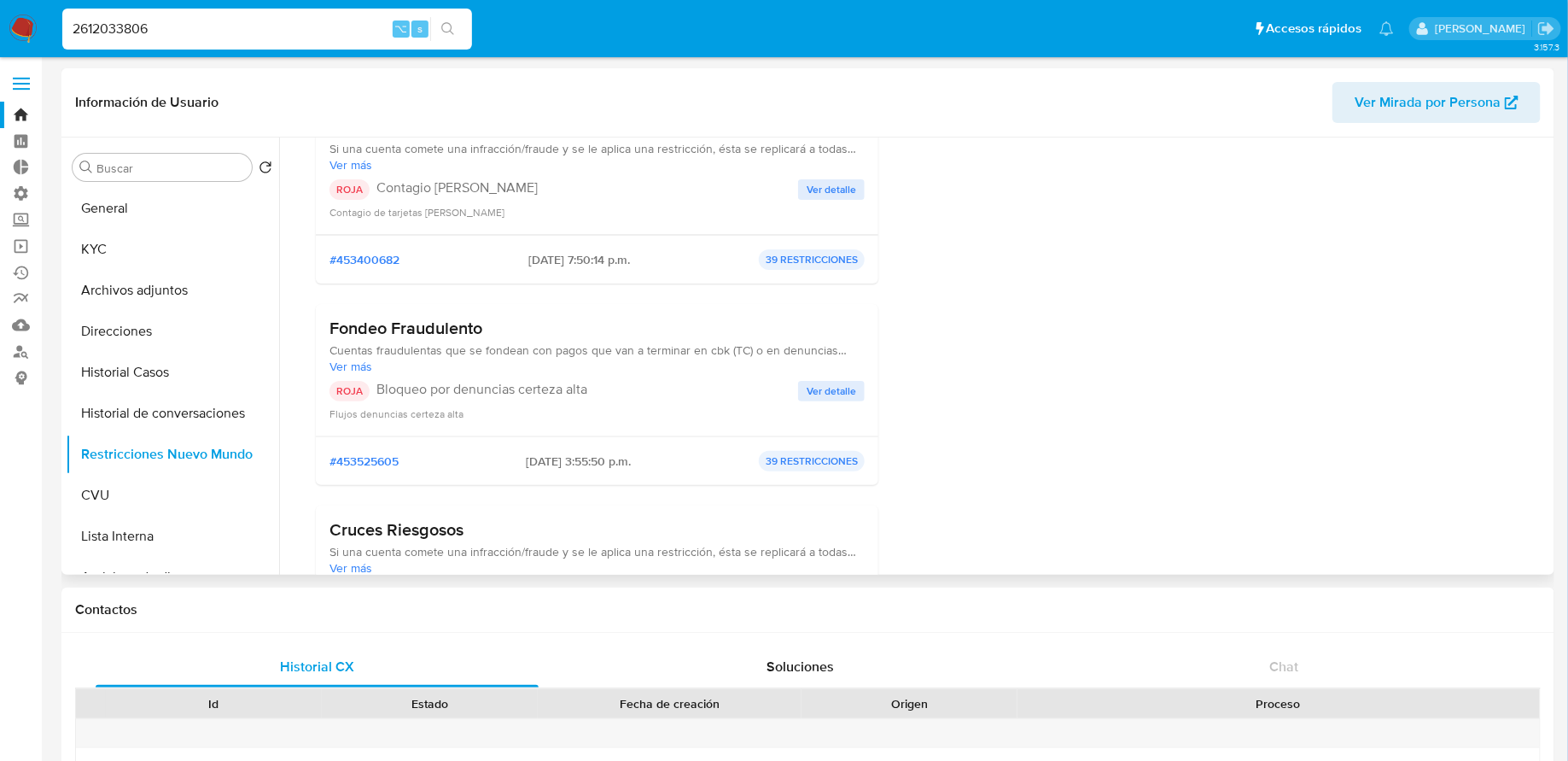
scroll to position [2835, 0]
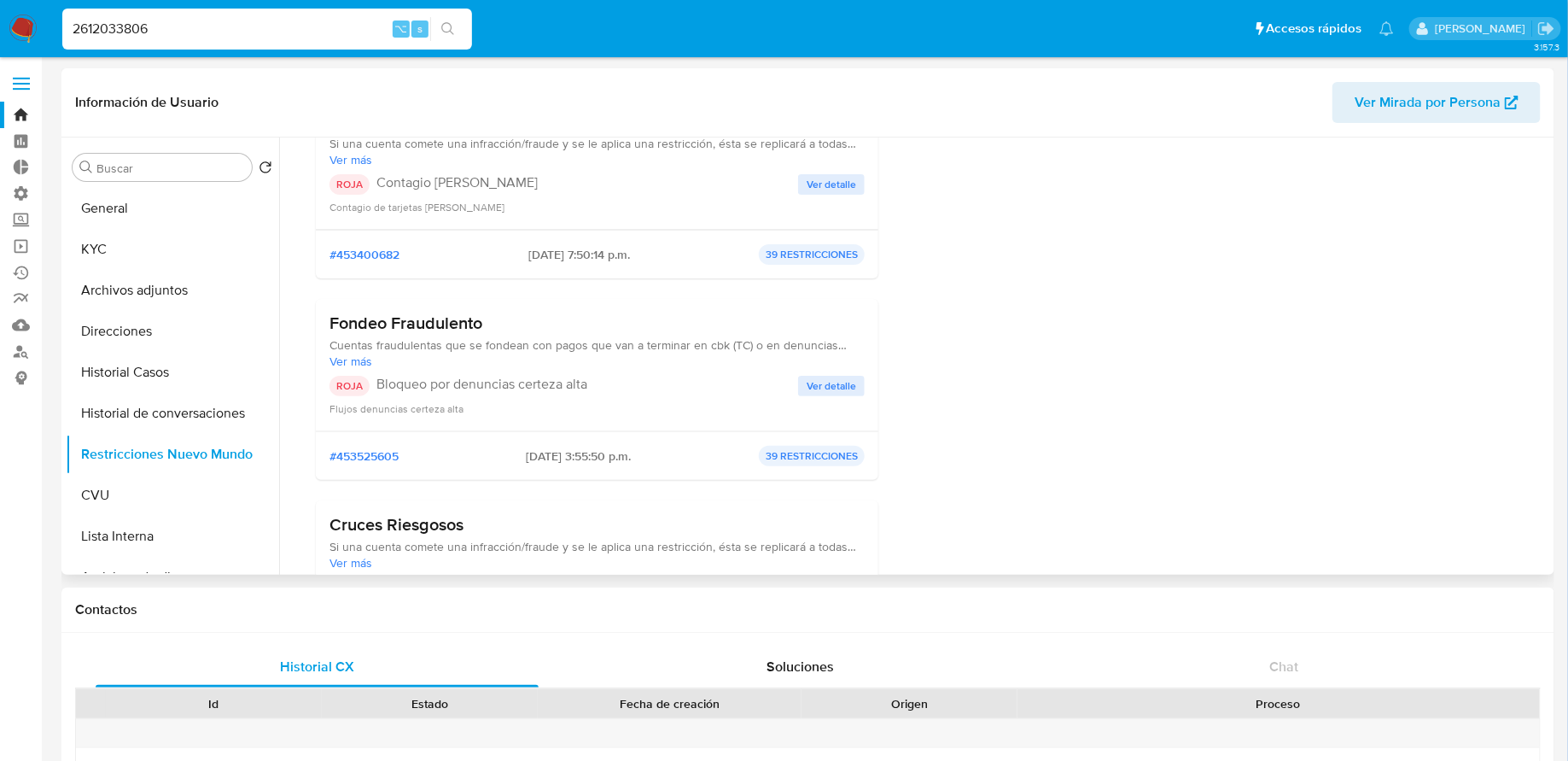
drag, startPoint x: 522, startPoint y: 315, endPoint x: 325, endPoint y: 312, distance: 197.0
click at [325, 312] on div "Fondeo Fraudulento Cuentas fraudulentas que se fondean con pagos que van a term…" at bounding box center [597, 365] width 562 height 132
click at [820, 378] on span "Ver detalle" at bounding box center [831, 385] width 50 height 17
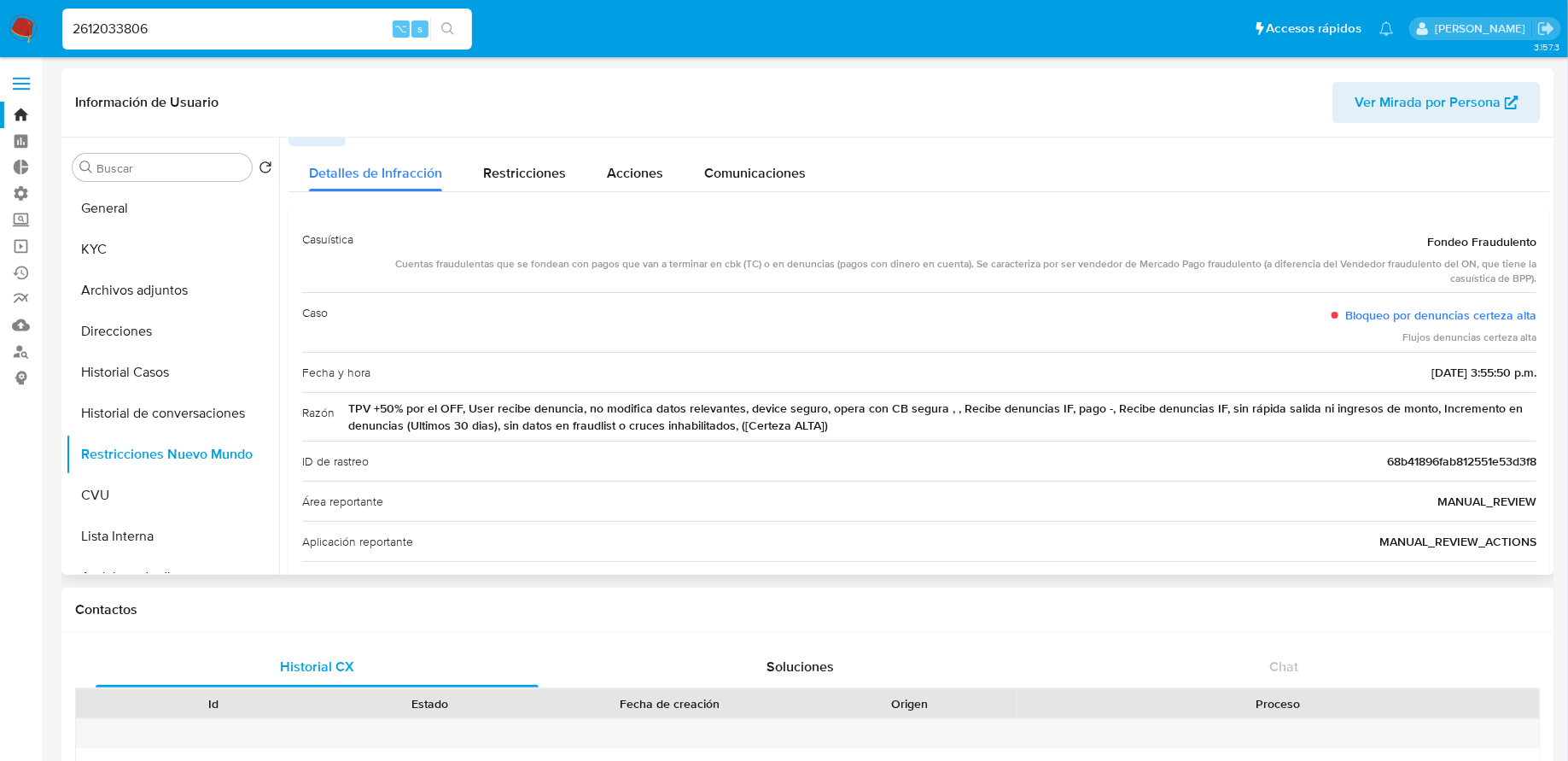
scroll to position [0, 0]
